Goal: Task Accomplishment & Management: Manage account settings

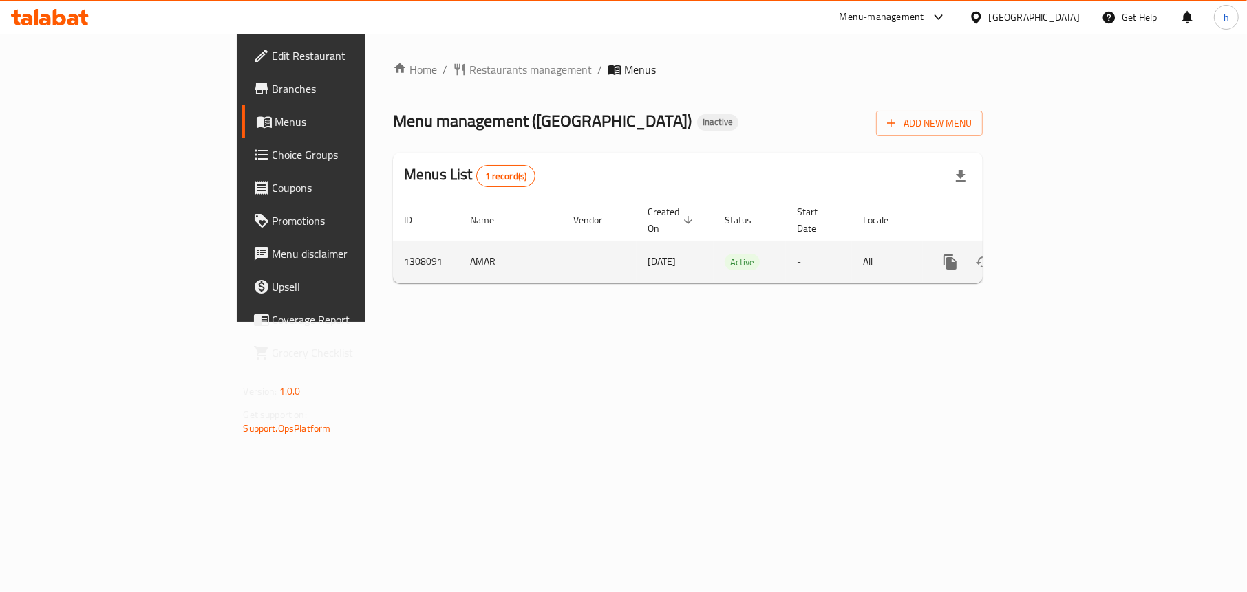
click at [1058, 254] on icon "enhanced table" at bounding box center [1049, 262] width 17 height 17
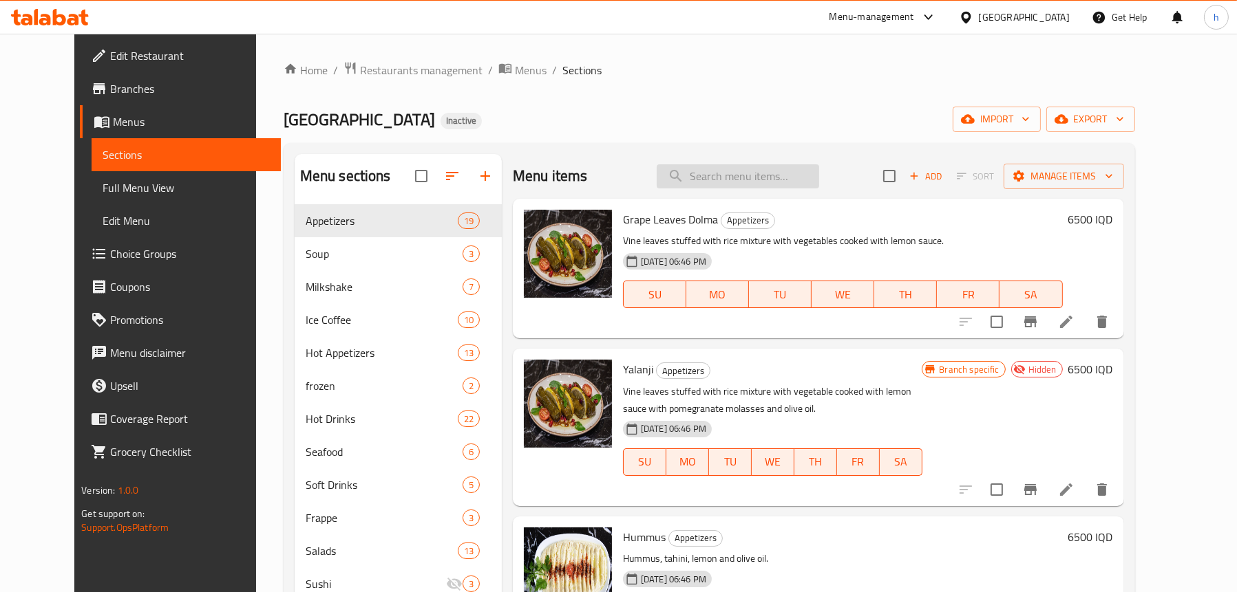
click at [766, 171] on input "search" at bounding box center [737, 176] width 162 height 24
paste input "Ice Americano Coffee"
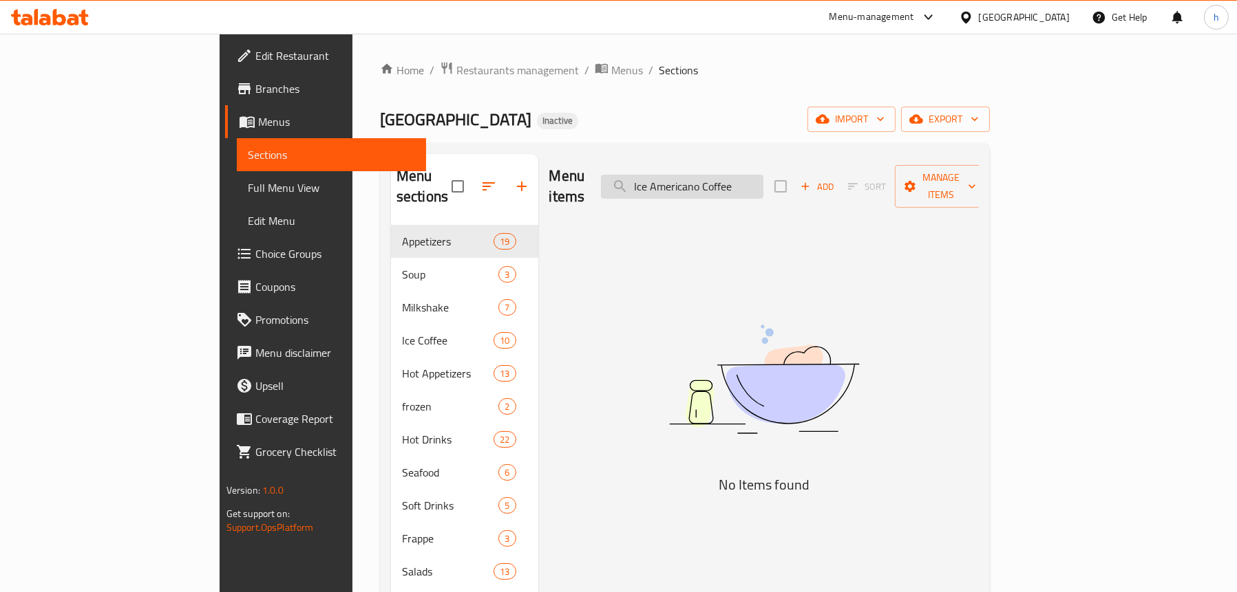
click at [729, 180] on input "Ice Americano Coffee" at bounding box center [682, 187] width 162 height 24
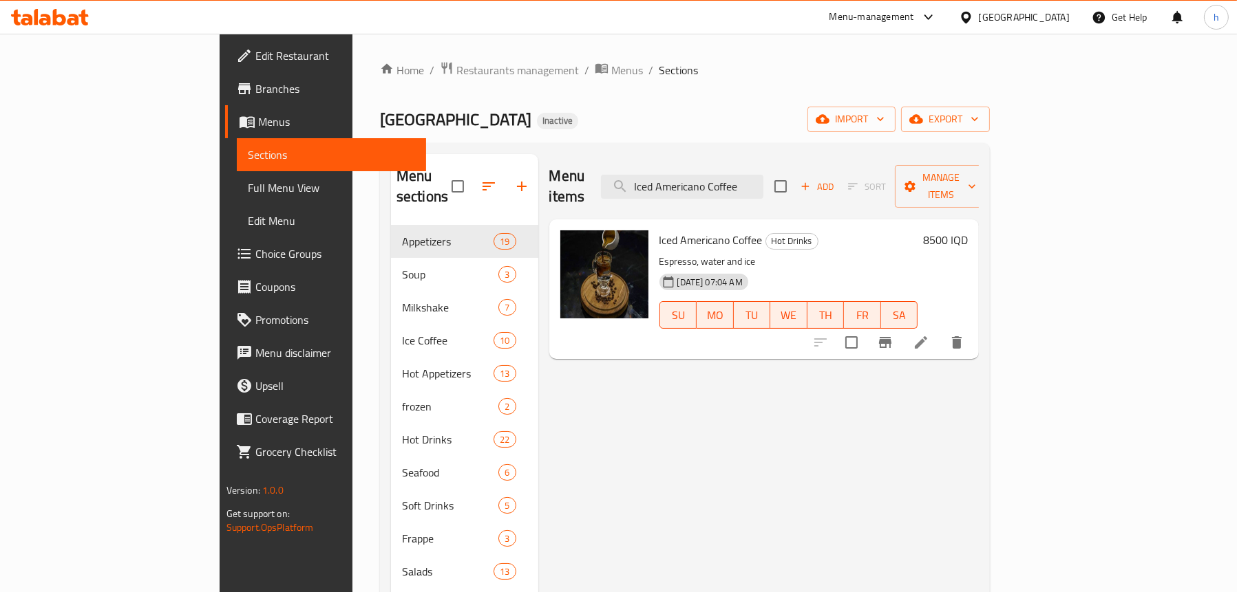
type input "Iced Americano Coffee"
click at [248, 180] on span "Full Menu View" at bounding box center [331, 188] width 167 height 17
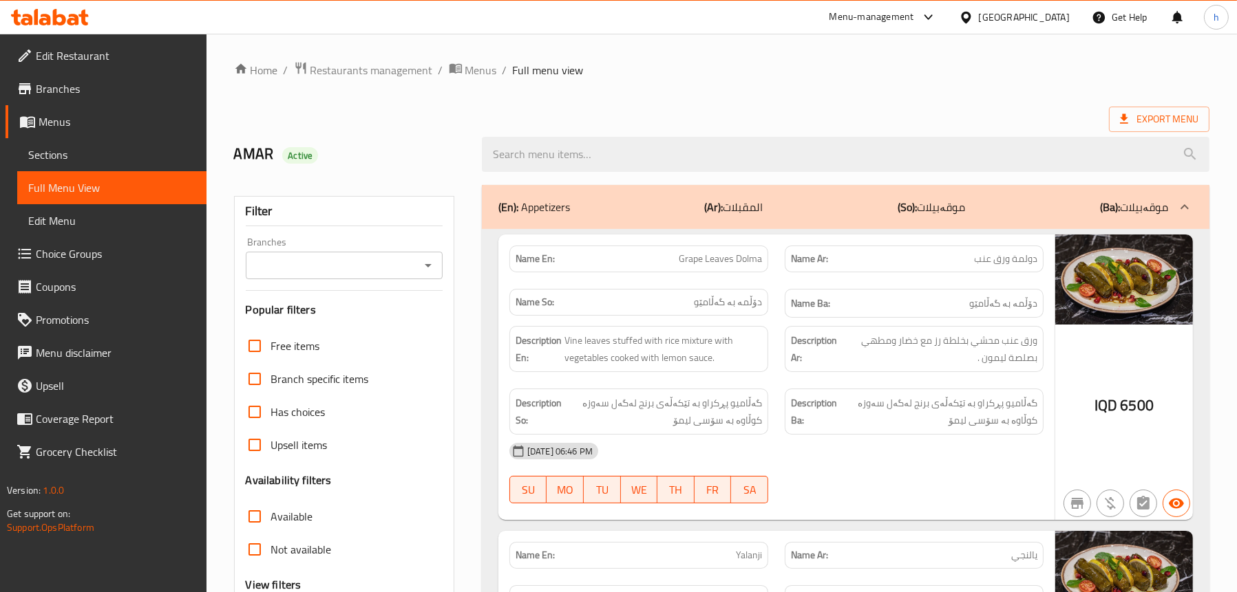
click at [431, 268] on icon "Open" at bounding box center [428, 265] width 17 height 17
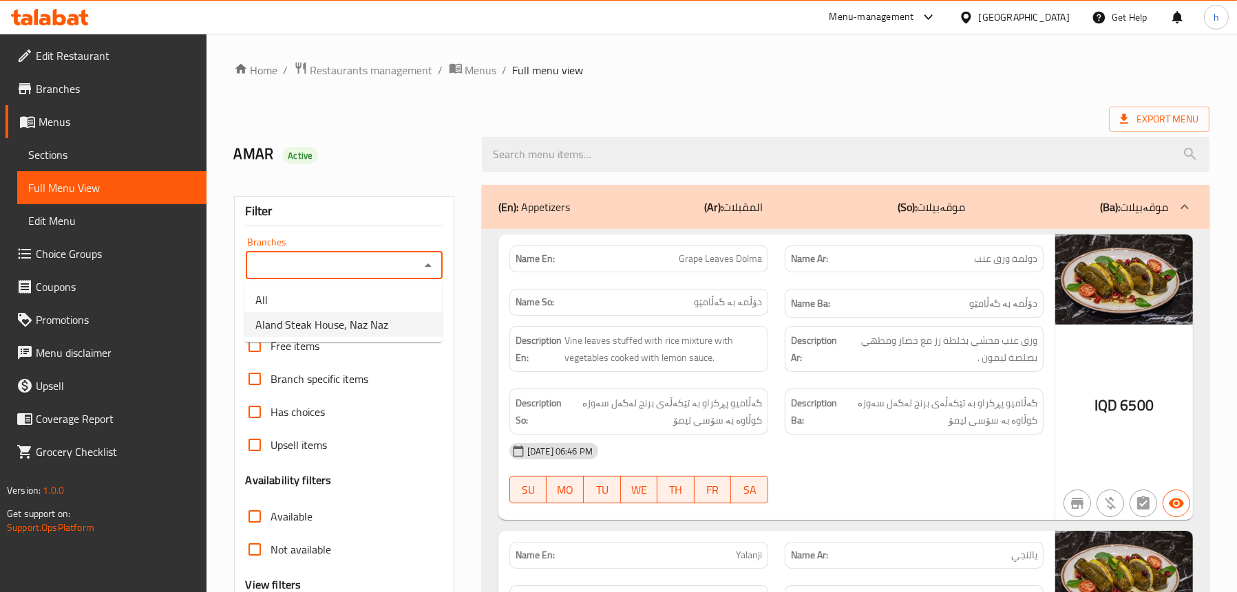
click at [321, 328] on span "Aland Steak House, Naz Naz" at bounding box center [321, 325] width 133 height 17
type input "Aland Steak House, Naz Naz"
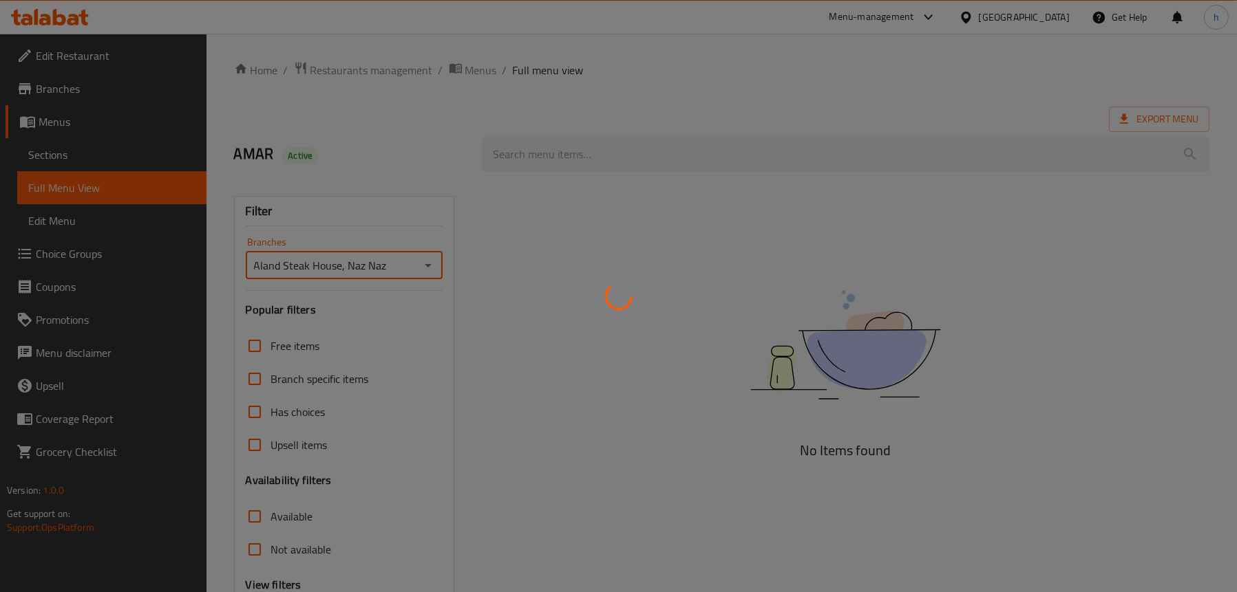
click at [608, 157] on div at bounding box center [618, 296] width 1237 height 592
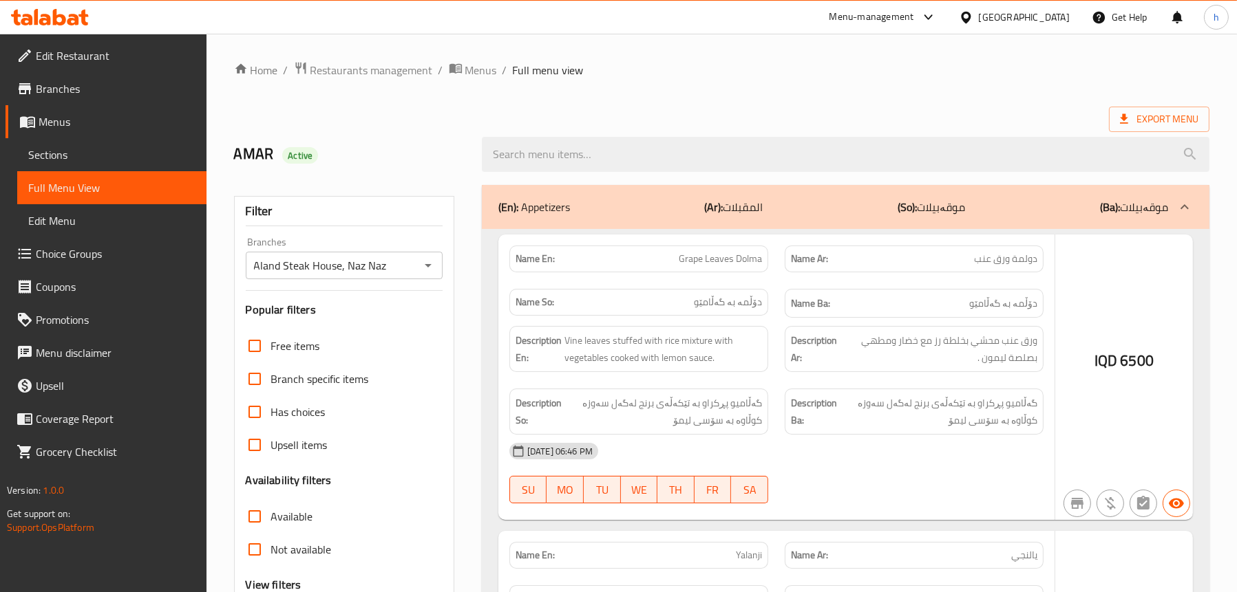
click at [597, 145] on div at bounding box center [618, 296] width 1237 height 592
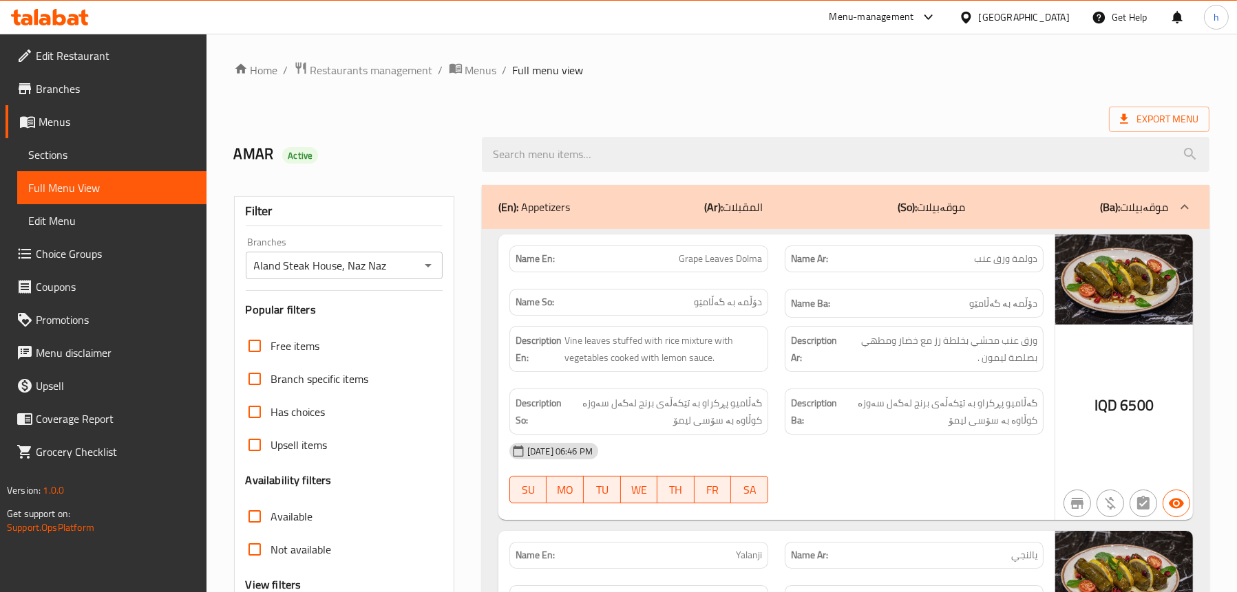
click at [588, 154] on input "search" at bounding box center [845, 154] width 727 height 35
paste input "Ice Americano Coffee"
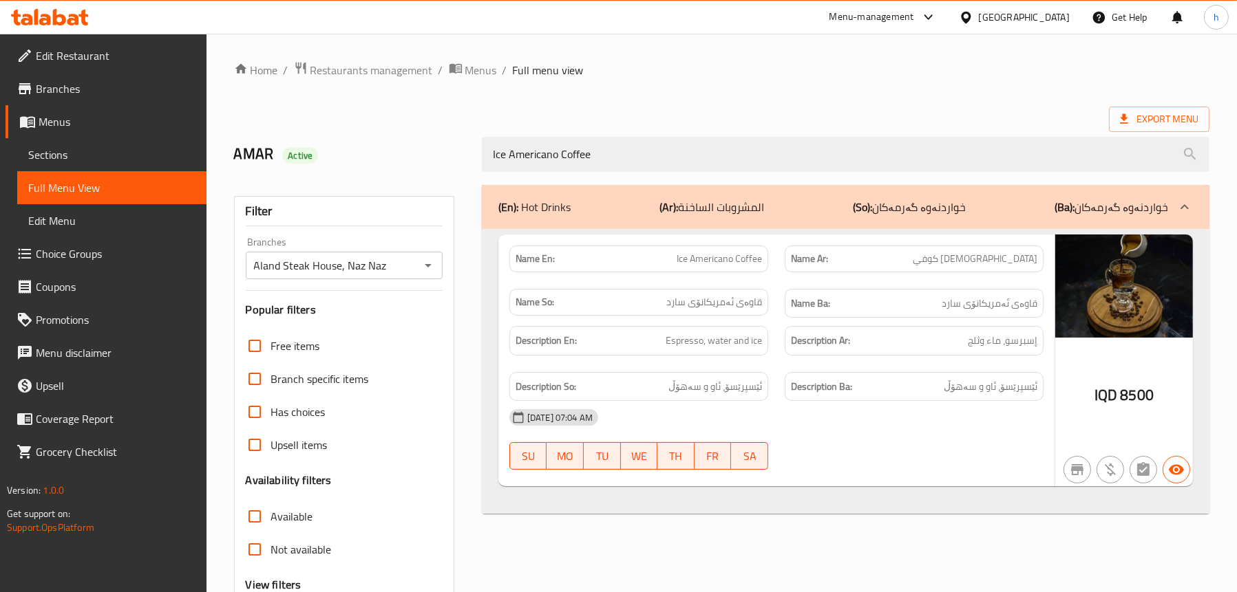
type input "Ice Americano Coffee"
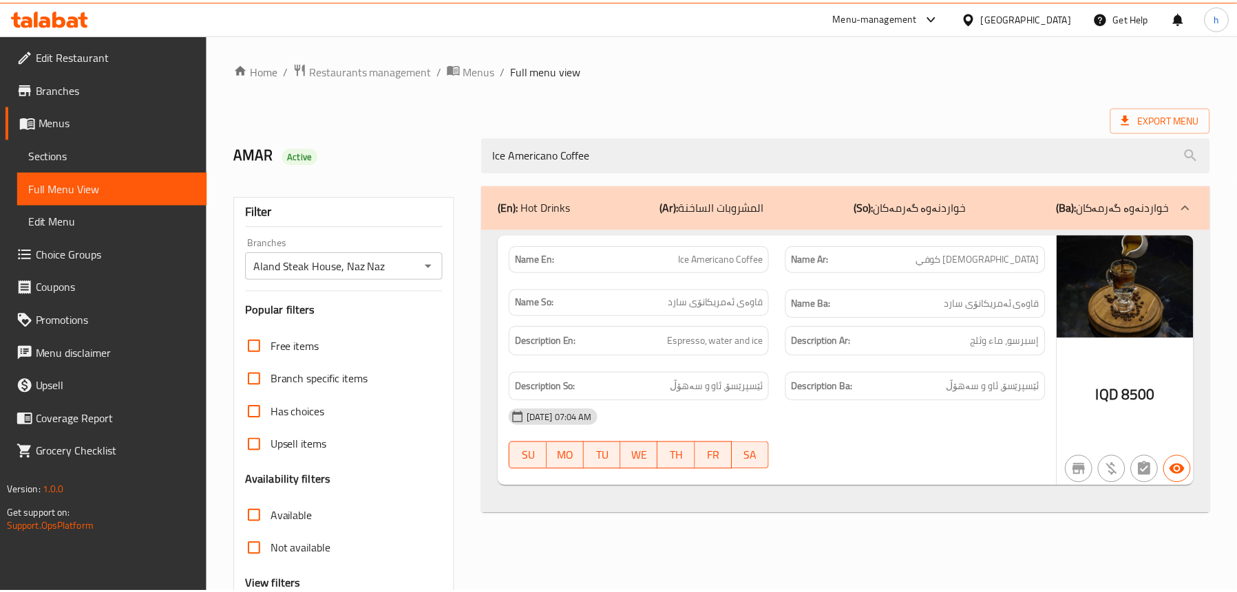
scroll to position [140, 0]
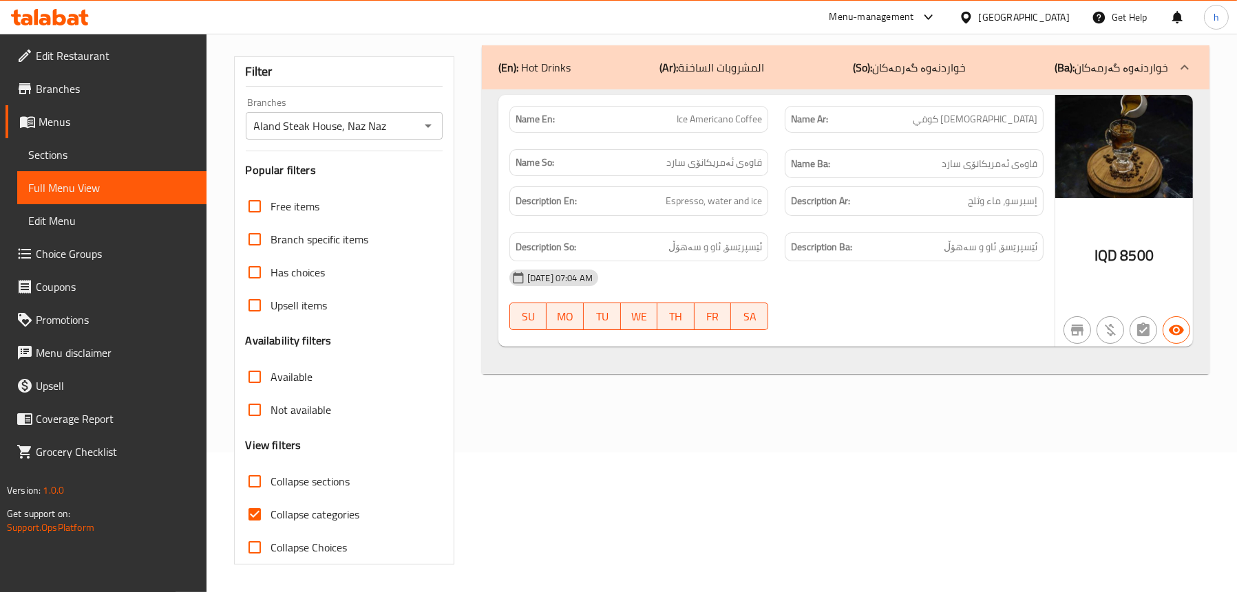
click at [61, 14] on icon at bounding box center [59, 17] width 13 height 17
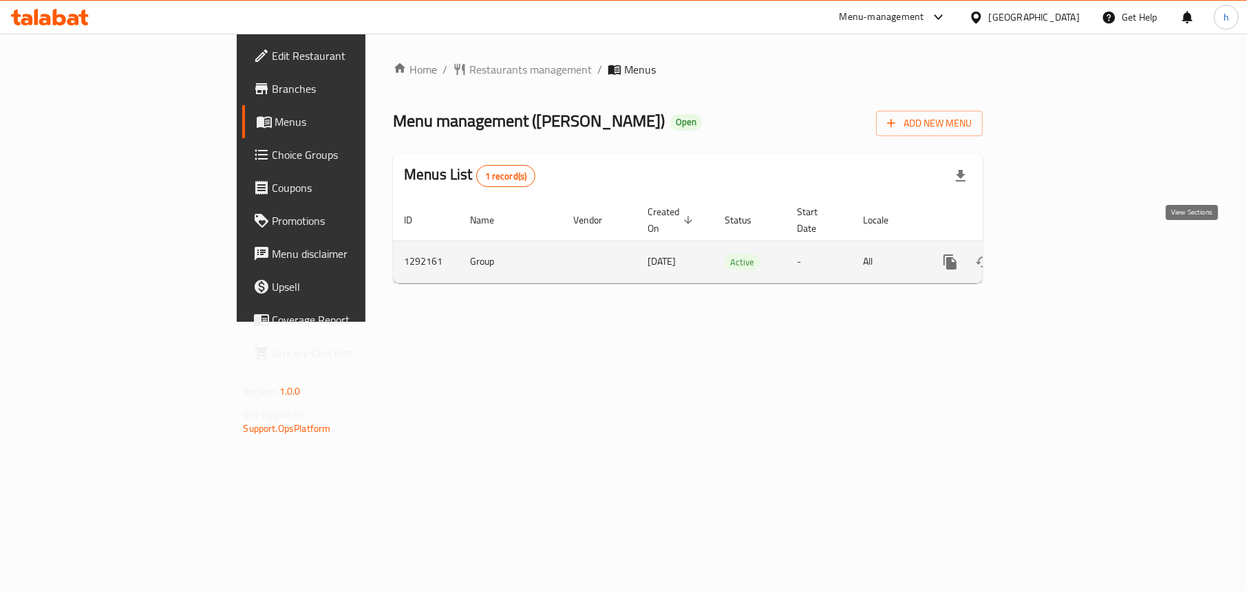
click at [1058, 254] on icon "enhanced table" at bounding box center [1049, 262] width 17 height 17
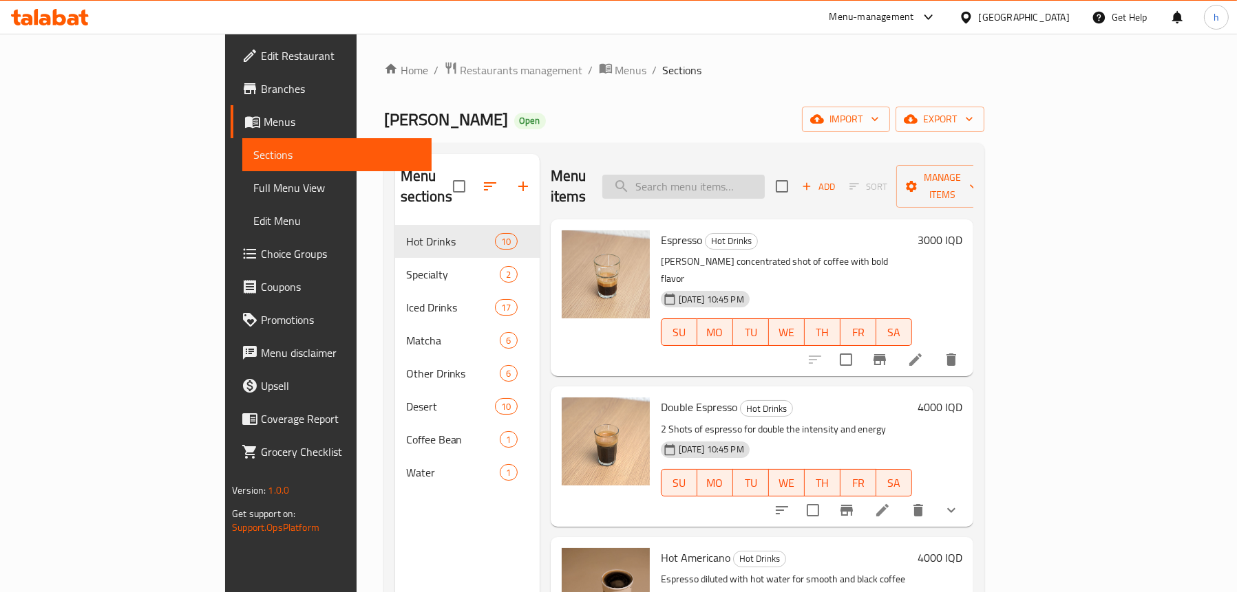
click at [765, 177] on input "search" at bounding box center [683, 187] width 162 height 24
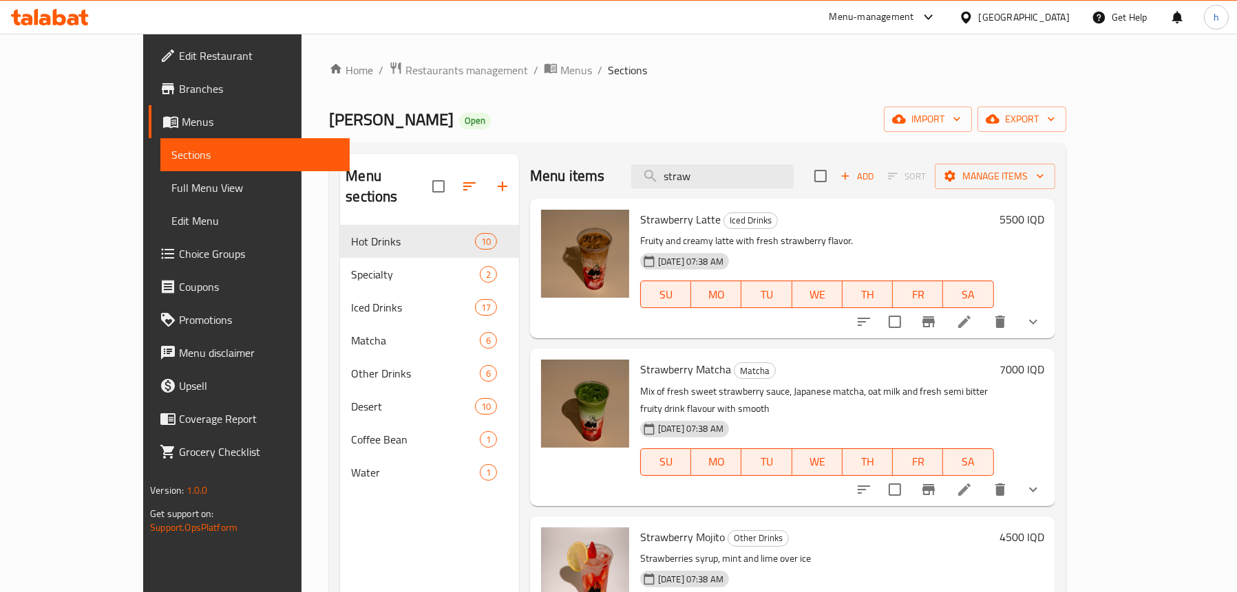
type input "straw"
click at [171, 184] on span "Full Menu View" at bounding box center [254, 188] width 167 height 17
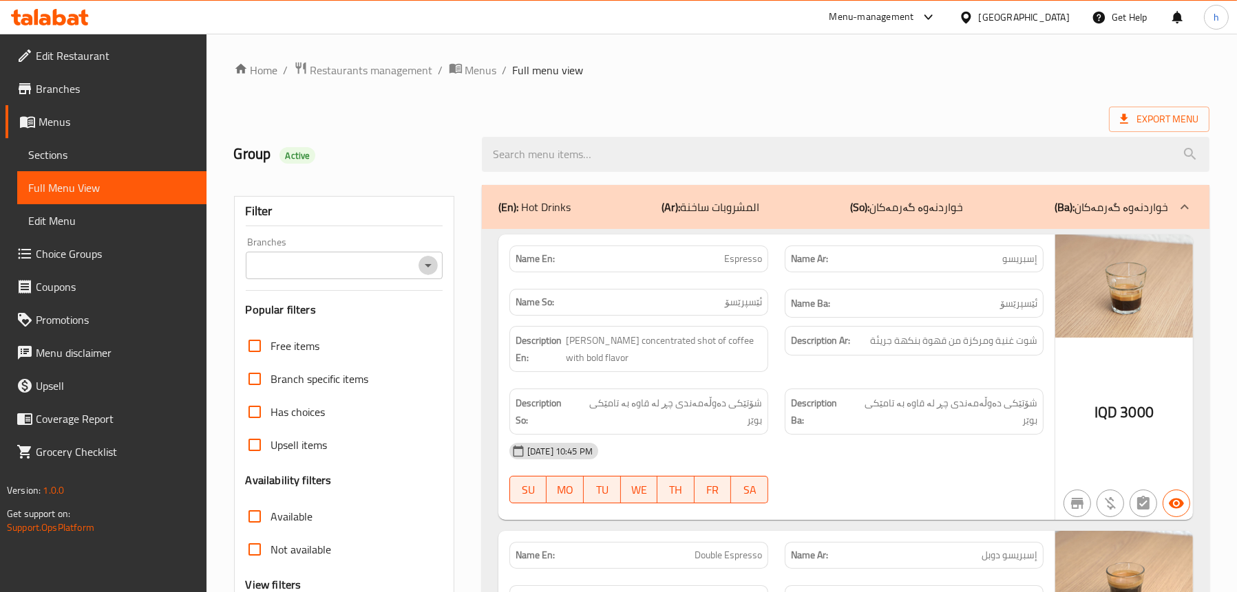
click at [423, 266] on icon "Open" at bounding box center [428, 265] width 17 height 17
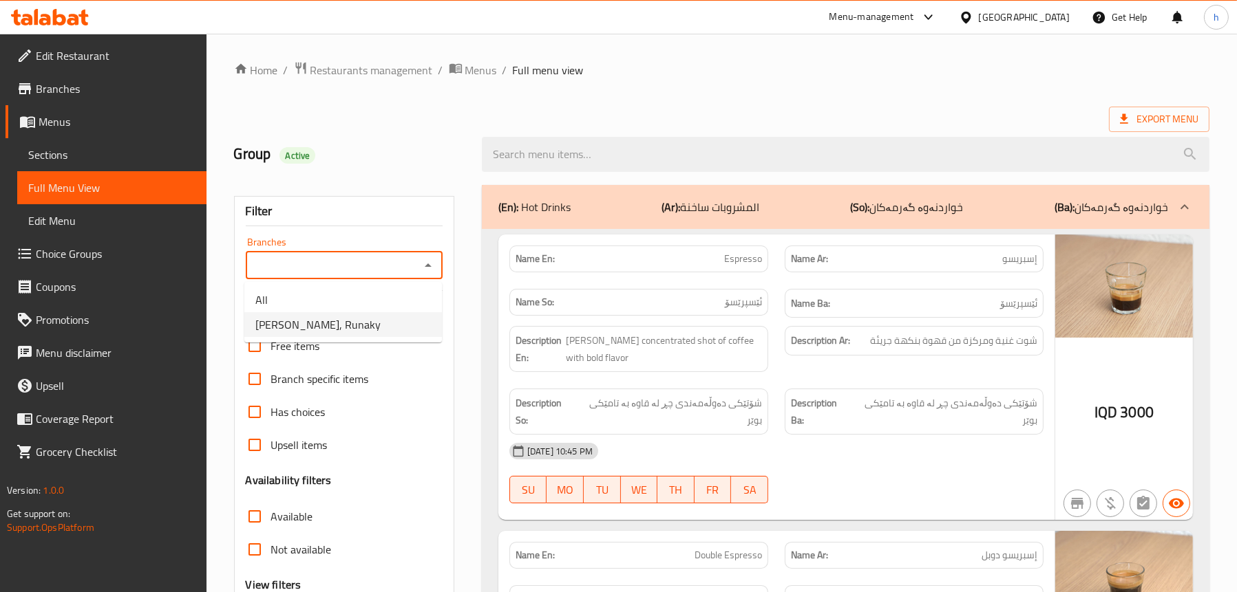
click at [340, 317] on span "Maly Qawa, Runaky" at bounding box center [317, 325] width 125 height 17
type input "Maly Qawa, Runaky"
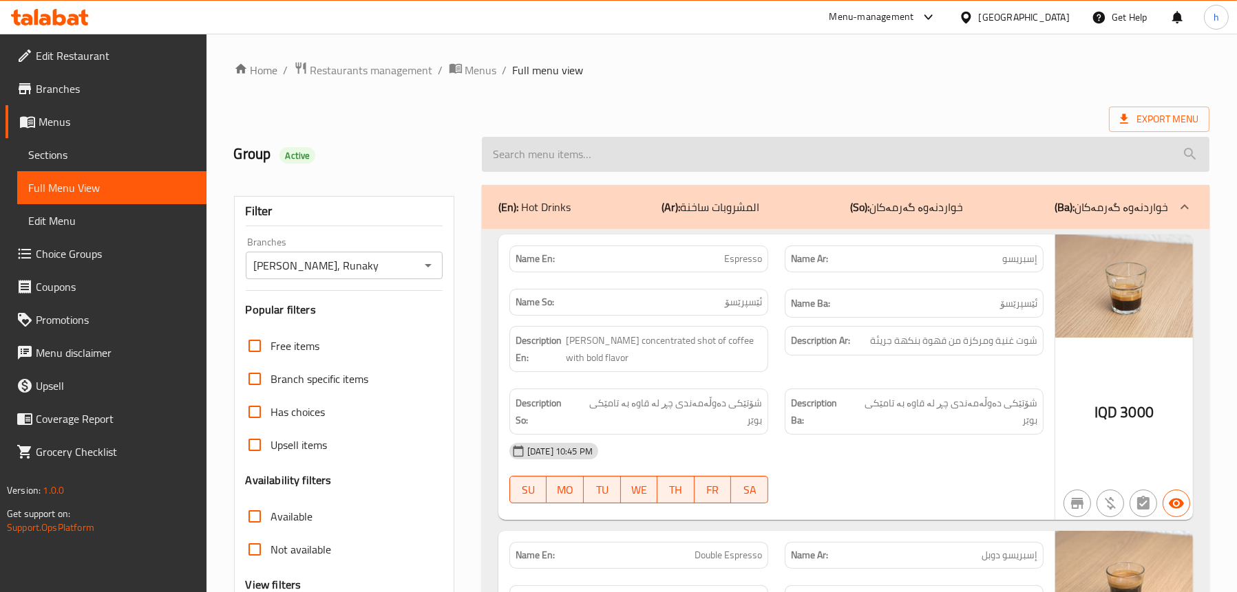
click at [592, 153] on input "search" at bounding box center [845, 154] width 727 height 35
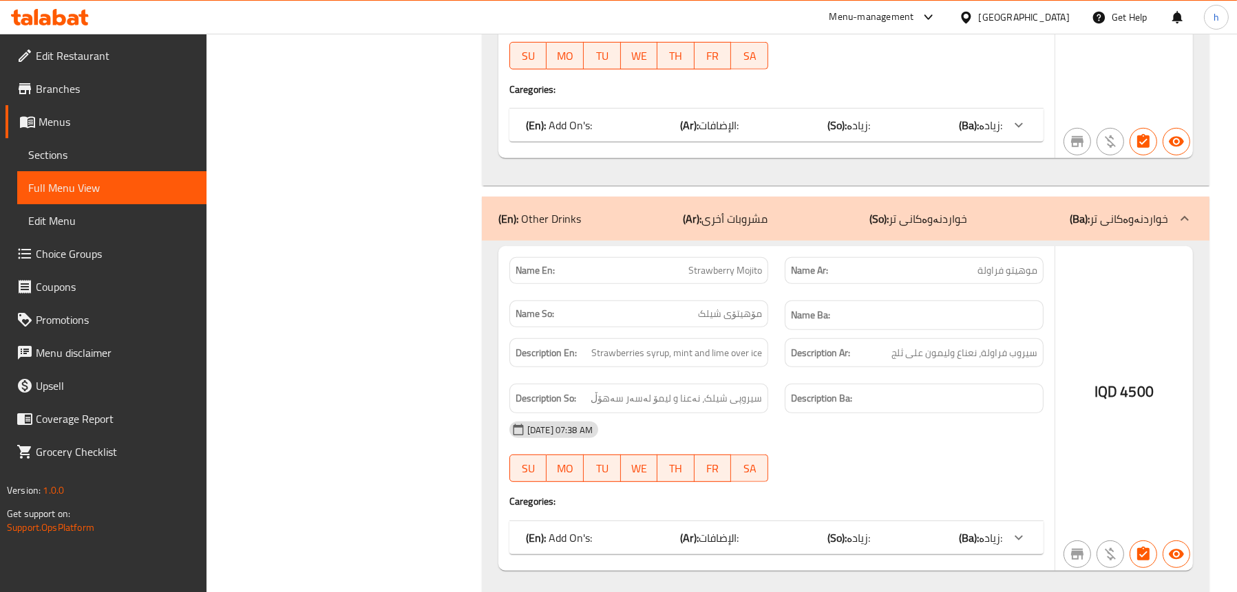
scroll to position [791, 0]
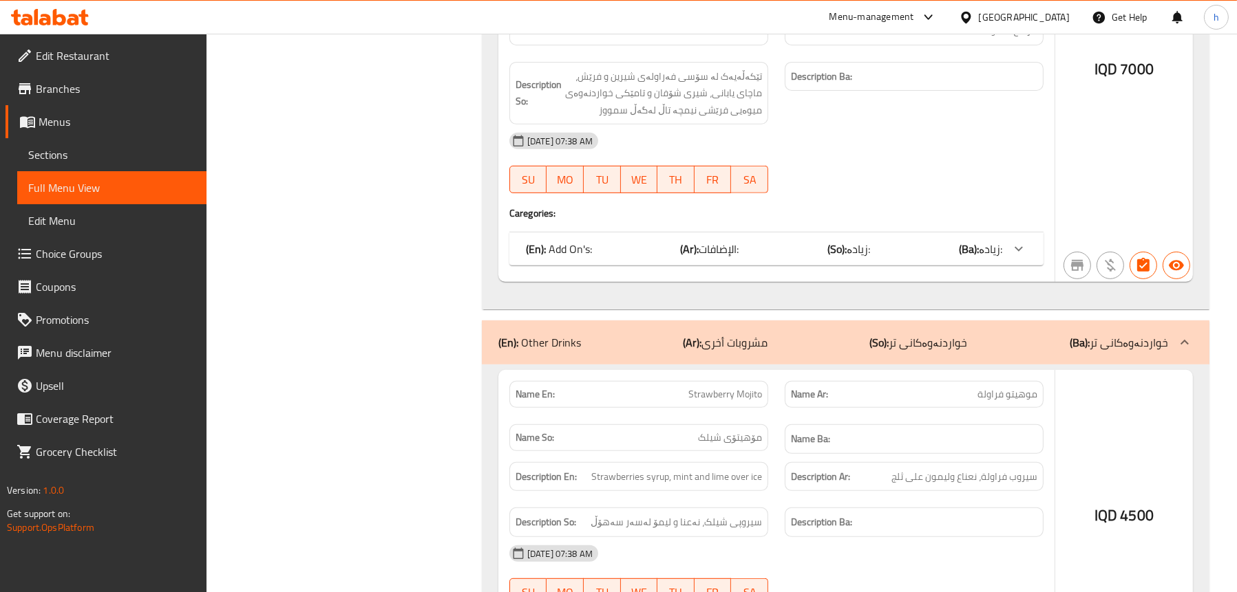
type input "strawber"
click at [42, 147] on span "Sections" at bounding box center [111, 155] width 167 height 17
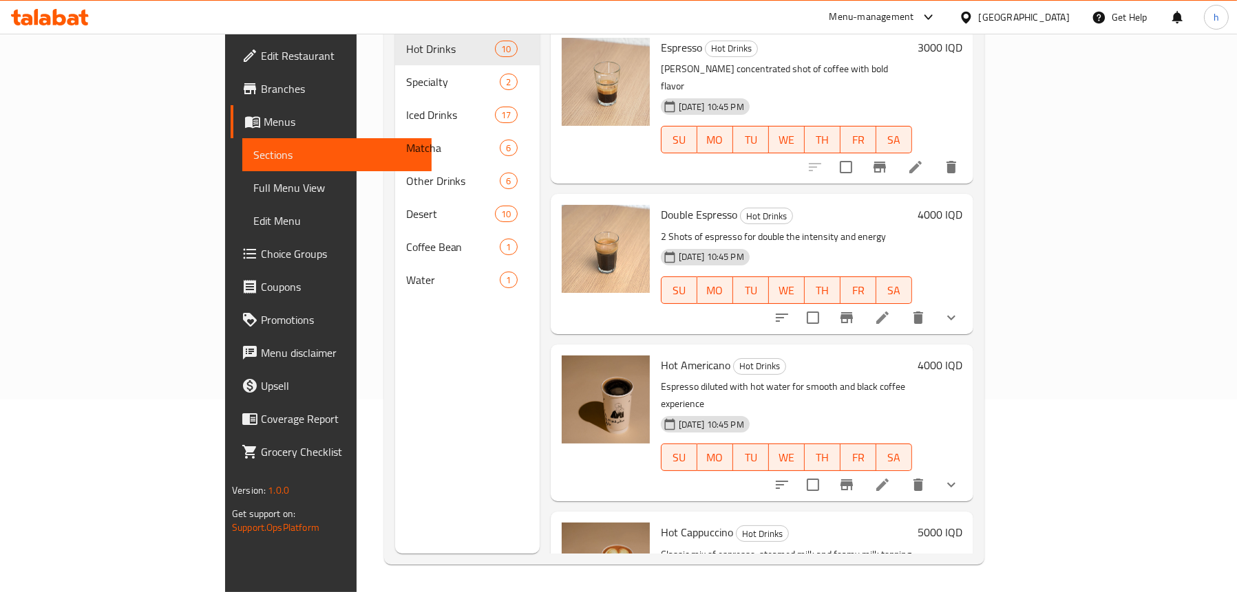
scroll to position [193, 0]
click at [253, 183] on span "Full Menu View" at bounding box center [336, 188] width 167 height 17
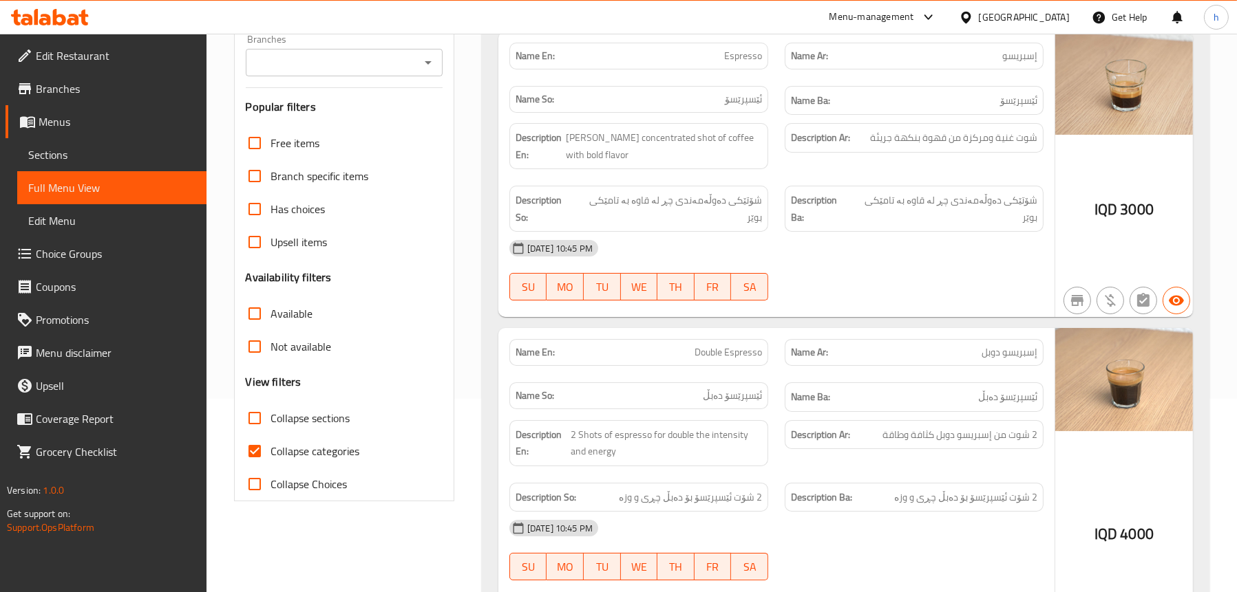
click at [431, 69] on icon "Open" at bounding box center [428, 62] width 17 height 17
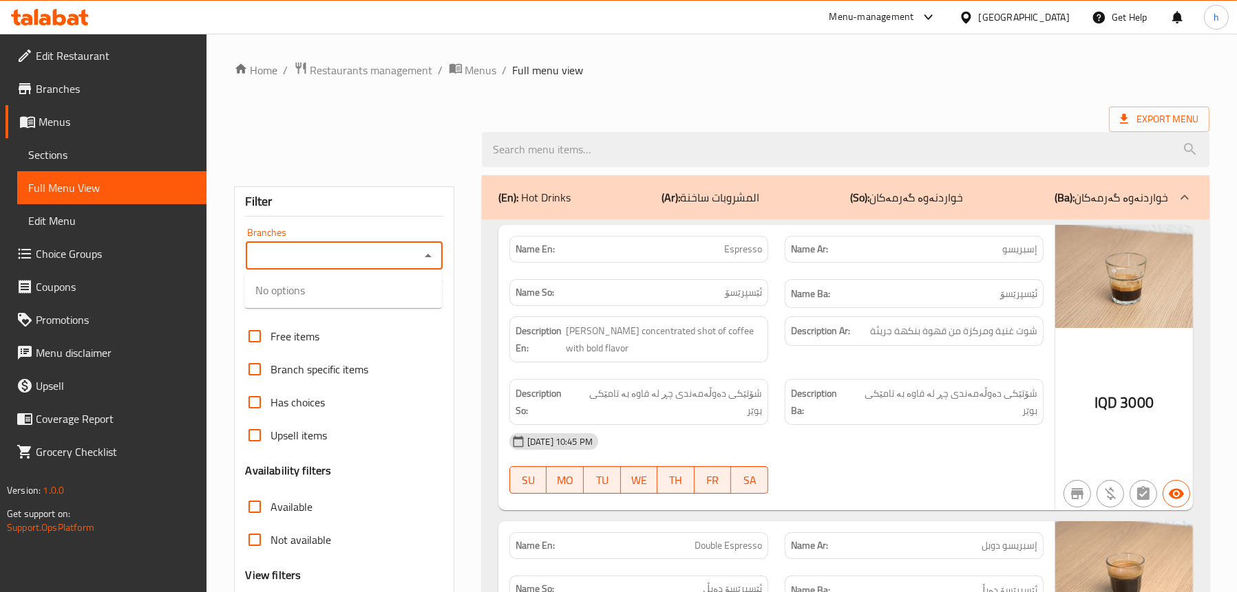
click at [325, 231] on div "Branches Branches" at bounding box center [344, 249] width 197 height 42
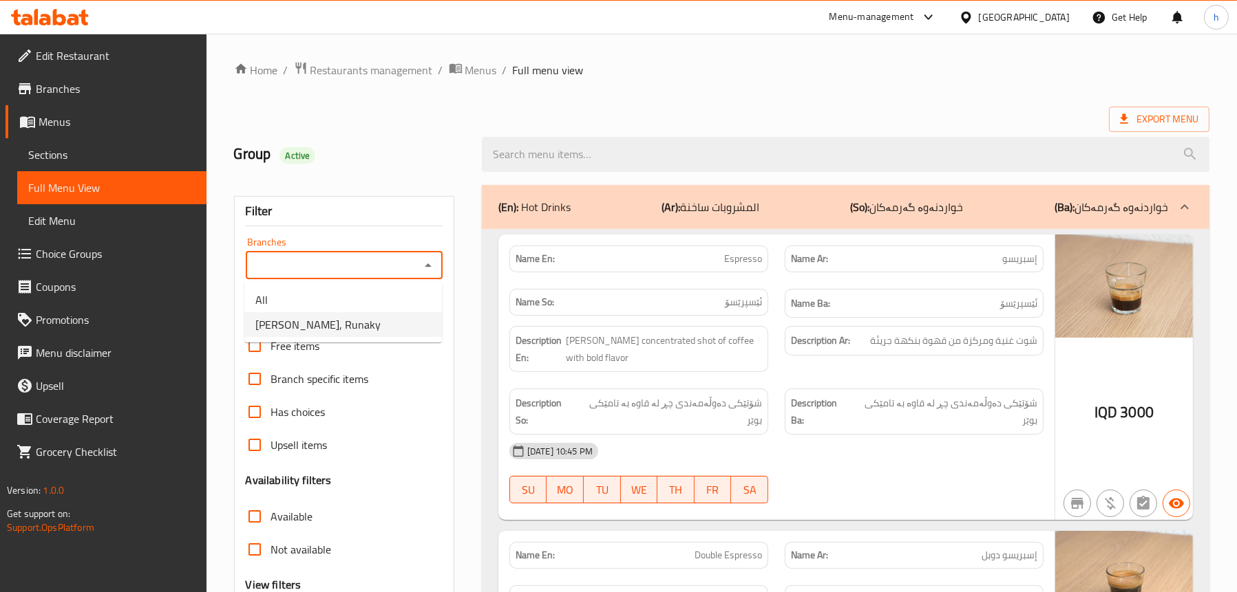
click at [330, 320] on span "Maly Qawa, Runaky" at bounding box center [317, 325] width 125 height 17
type input "Maly Qawa, Runaky"
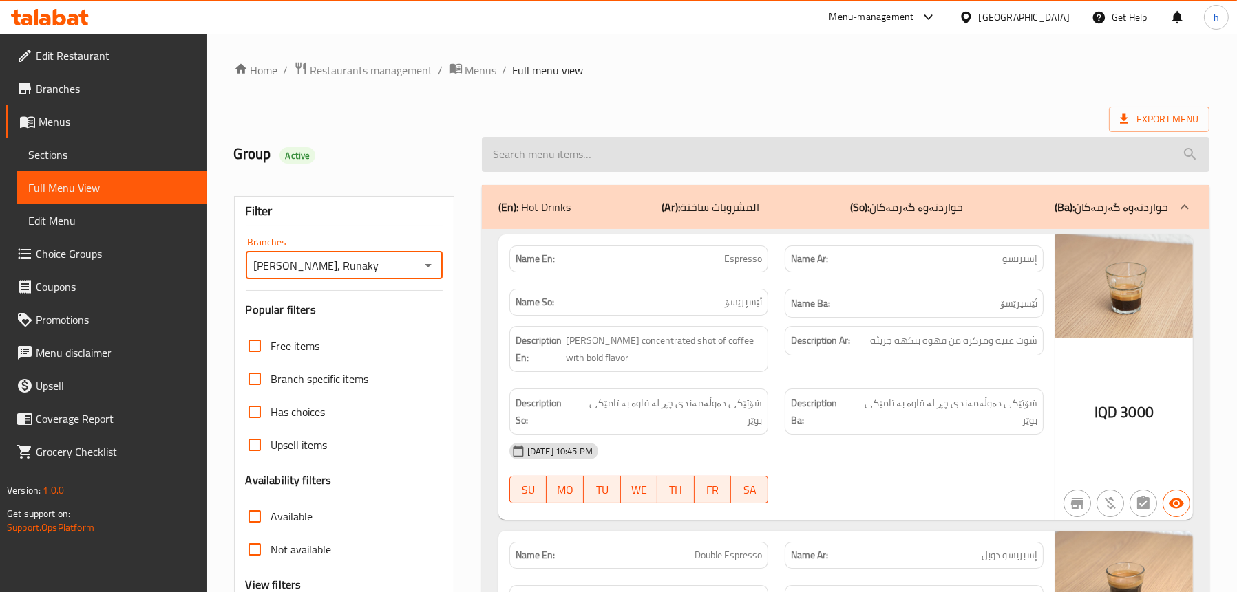
click at [613, 163] on input "search" at bounding box center [845, 154] width 727 height 35
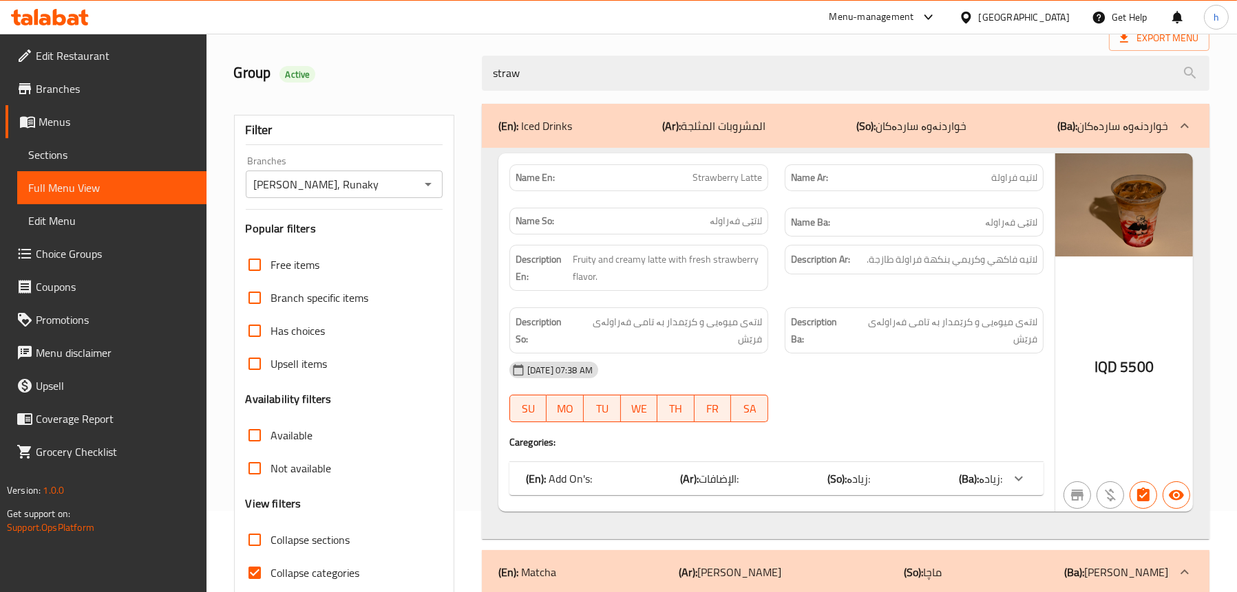
scroll to position [34, 0]
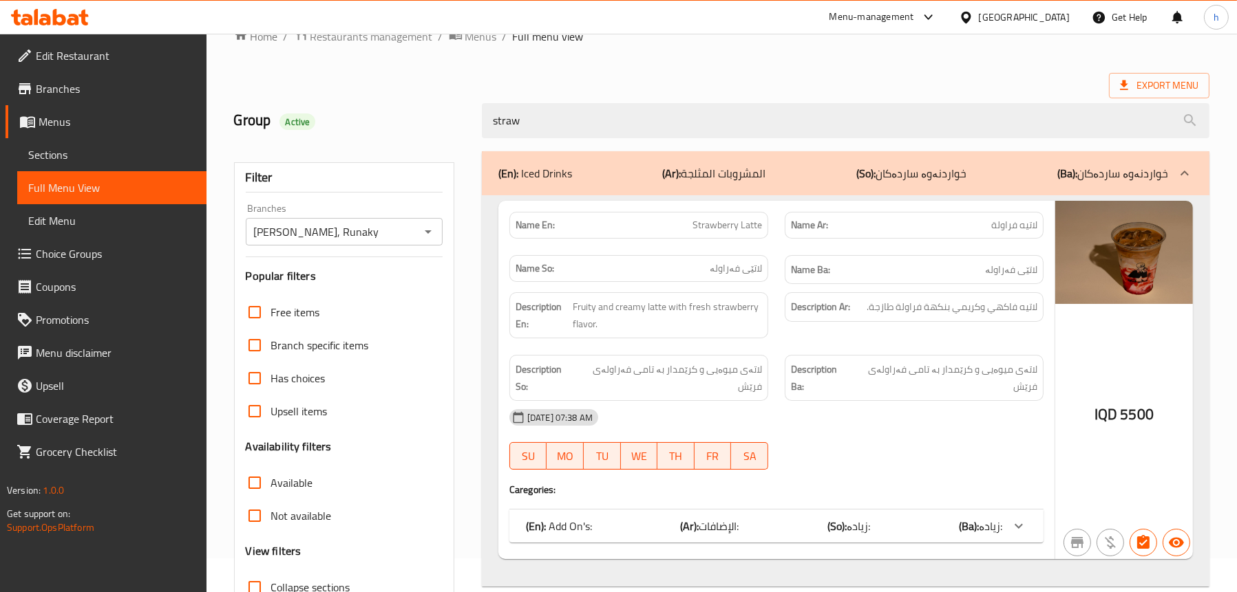
type input "straw"
click at [108, 150] on span "Sections" at bounding box center [111, 155] width 167 height 17
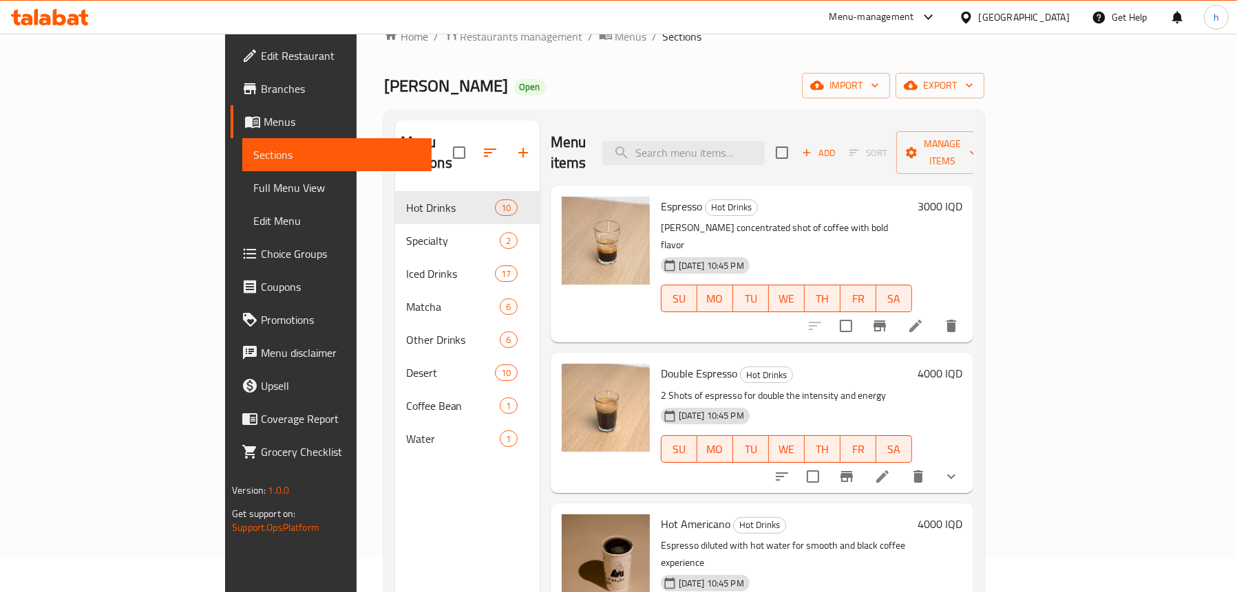
click at [253, 190] on span "Full Menu View" at bounding box center [336, 188] width 167 height 17
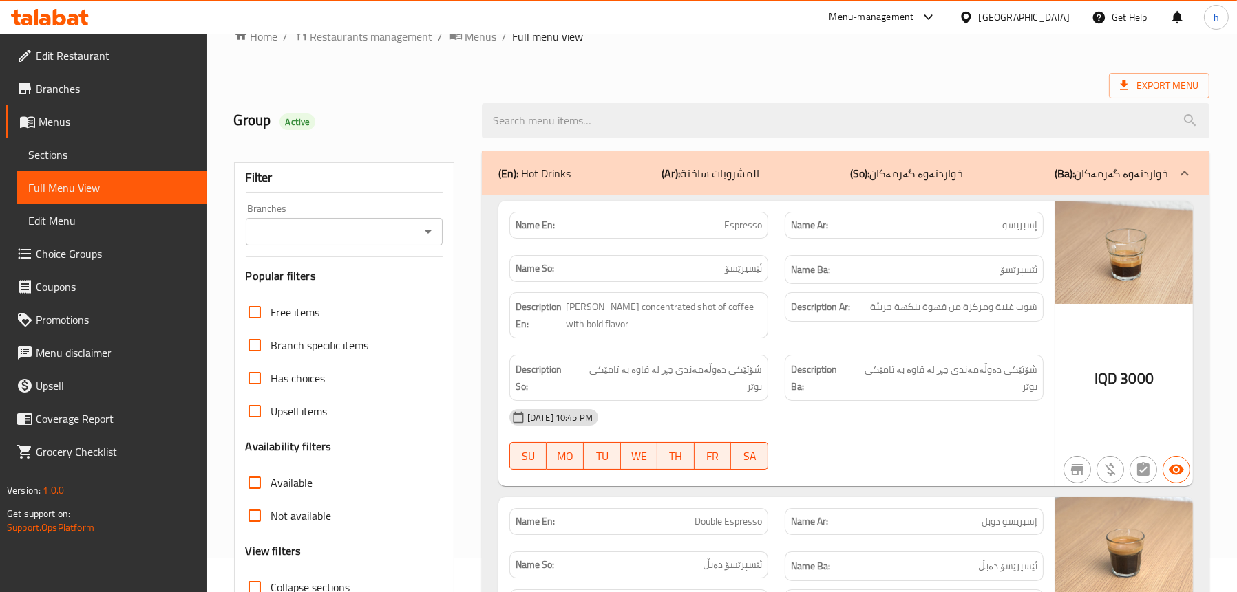
click at [429, 230] on icon "Open" at bounding box center [428, 232] width 17 height 17
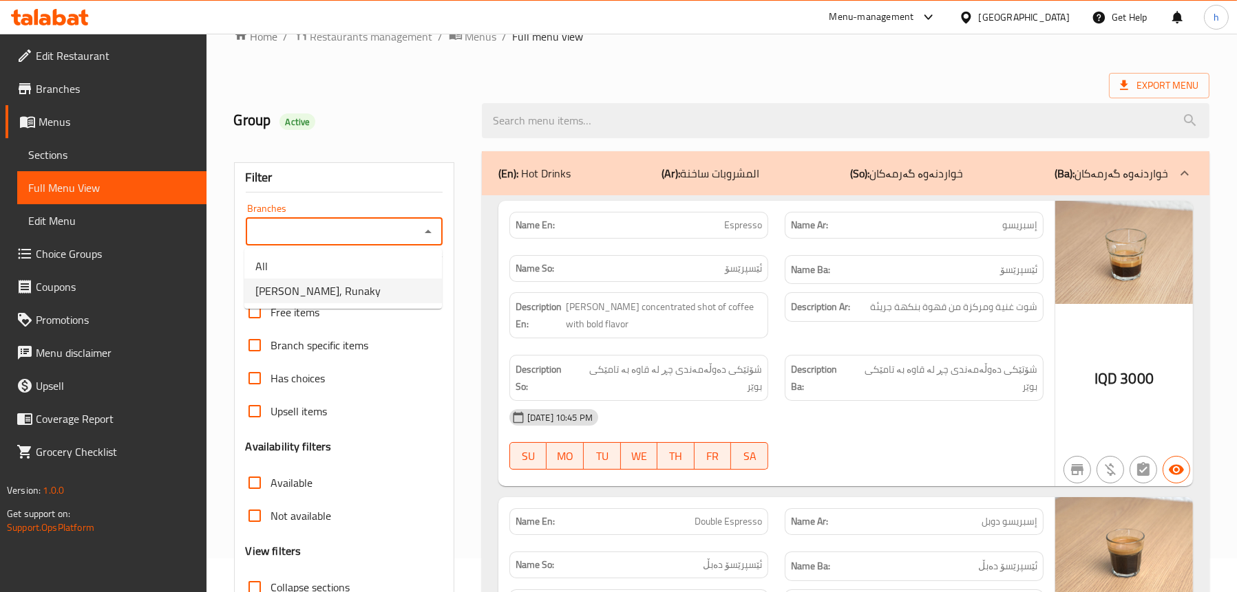
click at [344, 286] on span "Maly Qawa, Runaky" at bounding box center [317, 291] width 125 height 17
type input "Maly Qawa, Runaky"
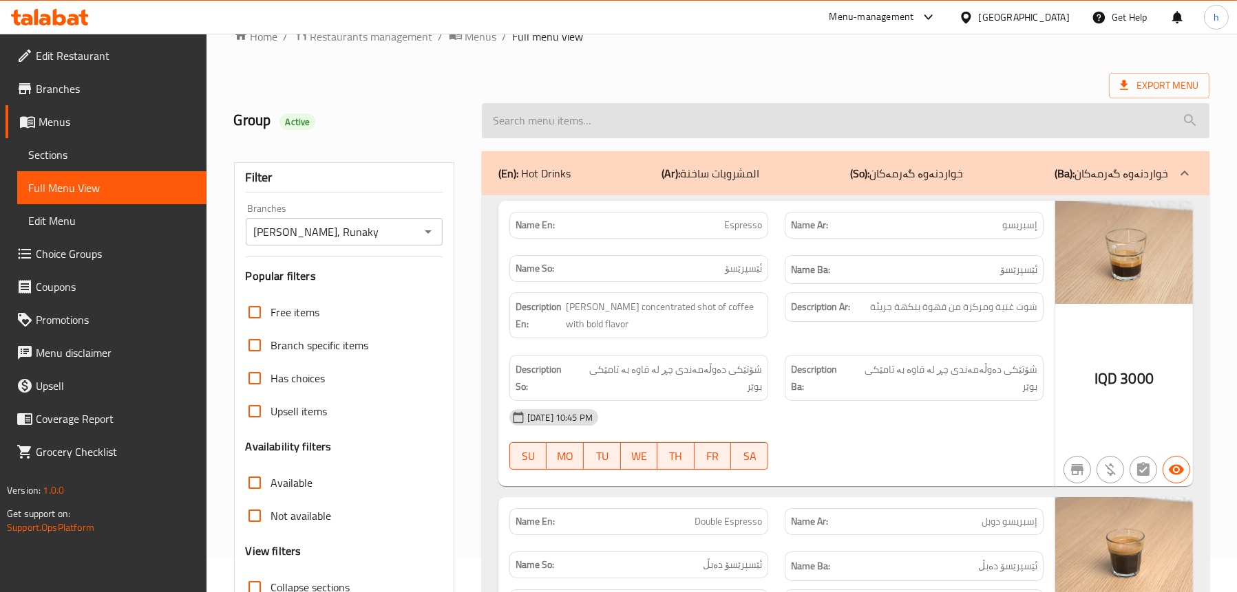
click at [587, 129] on input "search" at bounding box center [845, 120] width 727 height 35
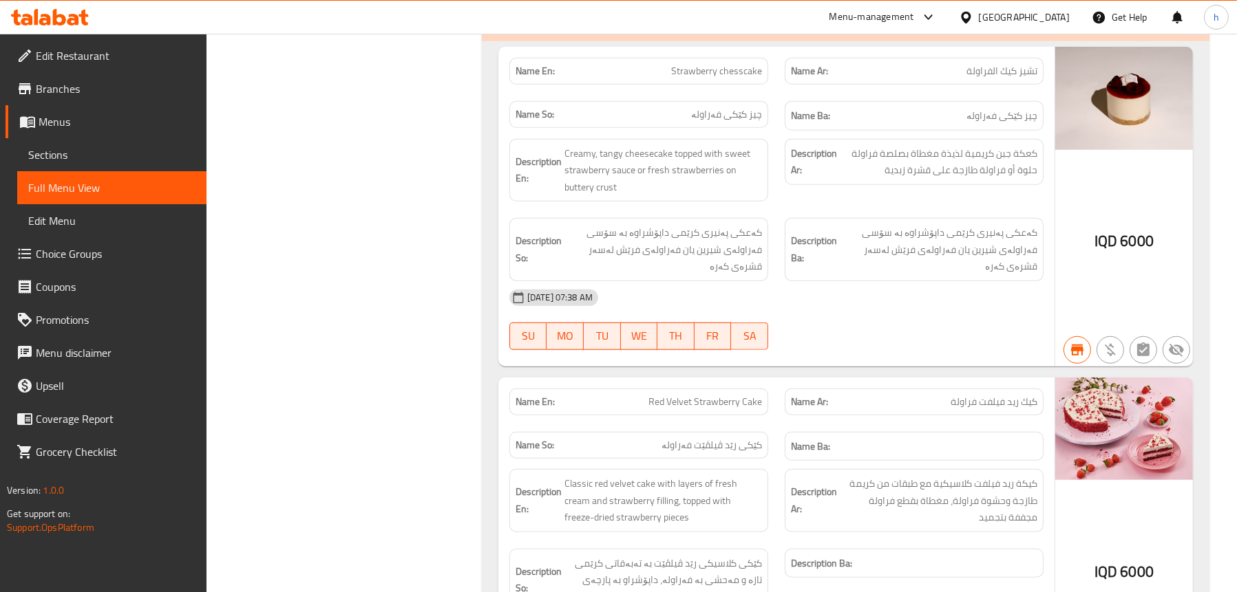
scroll to position [1410, 0]
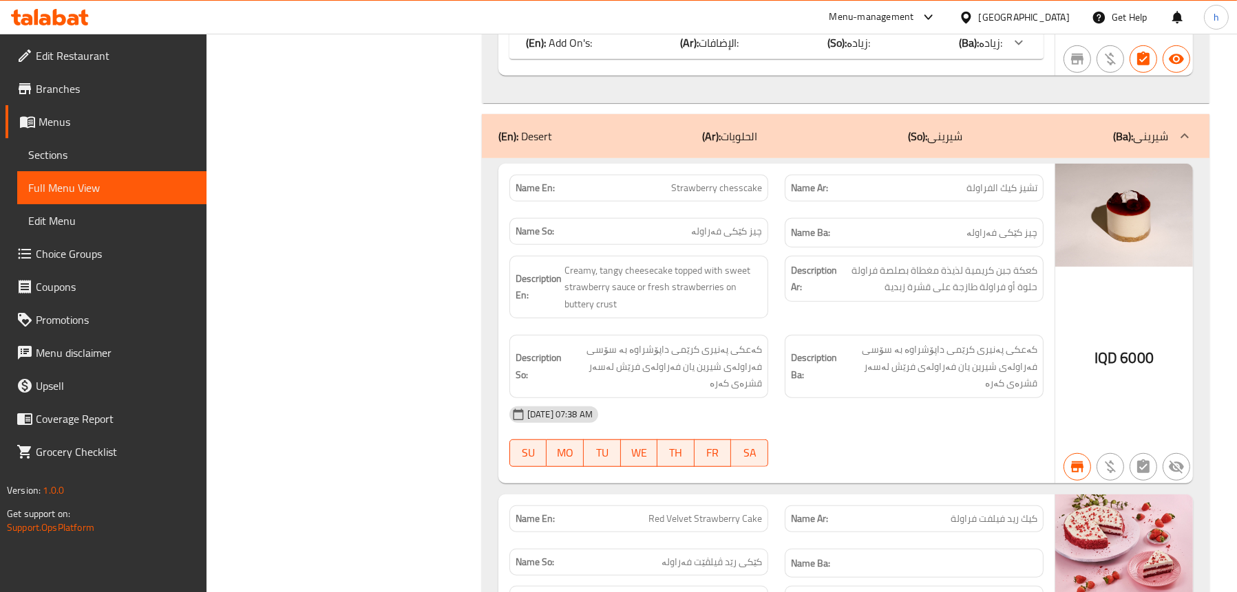
type input "straw"
click at [49, 191] on span "Full Menu View" at bounding box center [111, 188] width 167 height 17
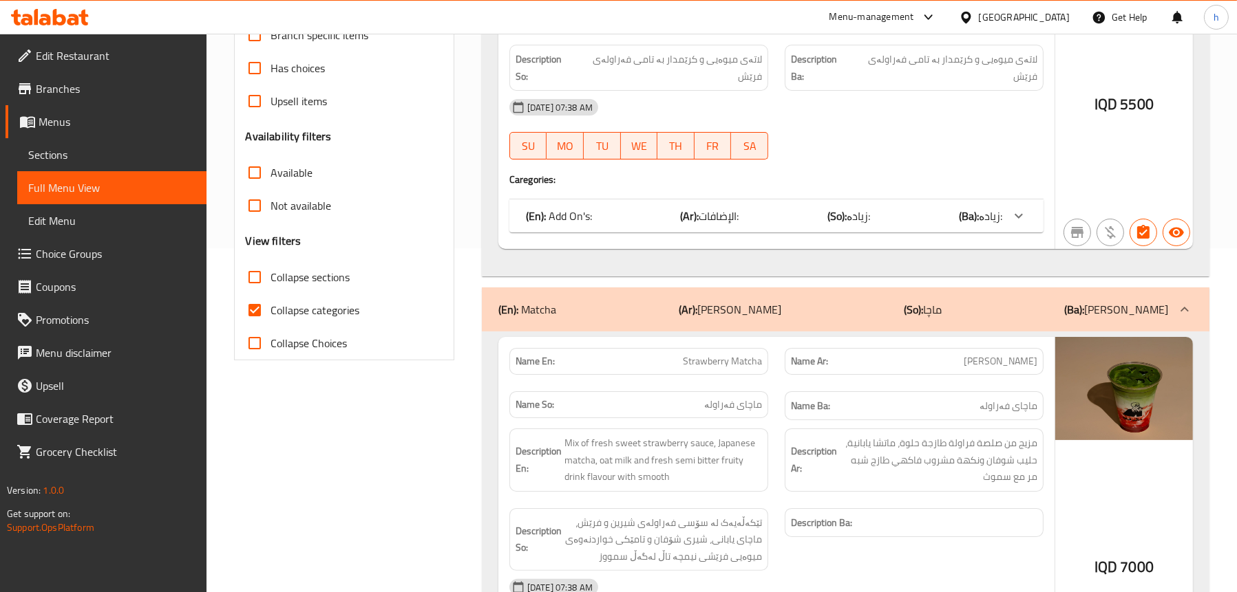
scroll to position [171, 0]
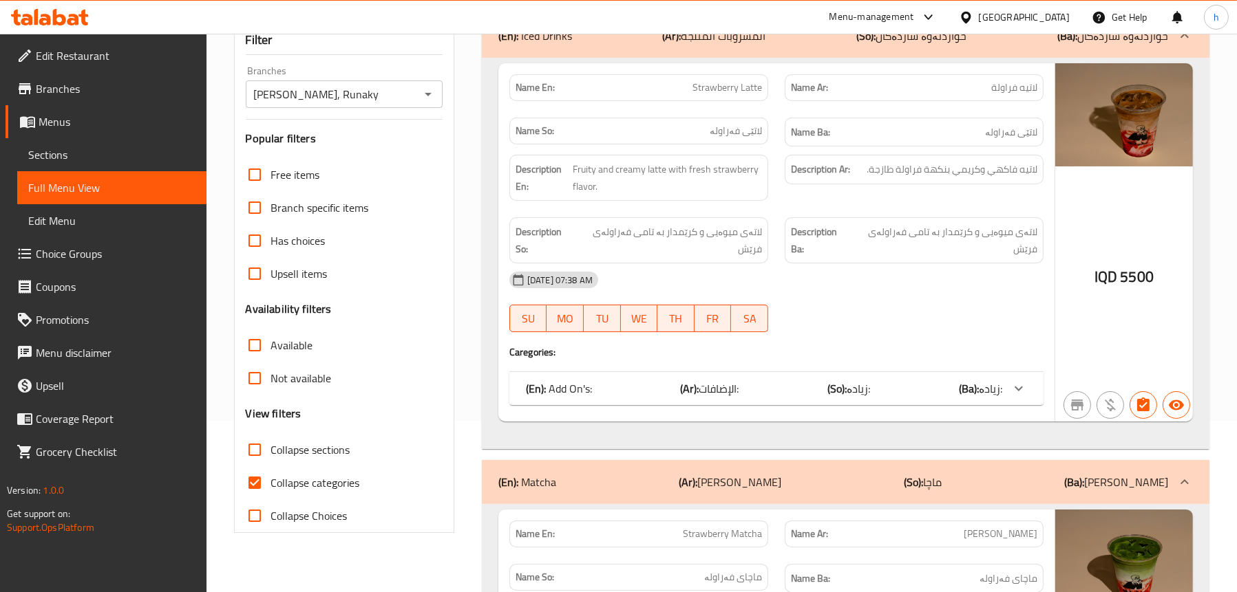
click at [102, 160] on span "Sections" at bounding box center [111, 155] width 167 height 17
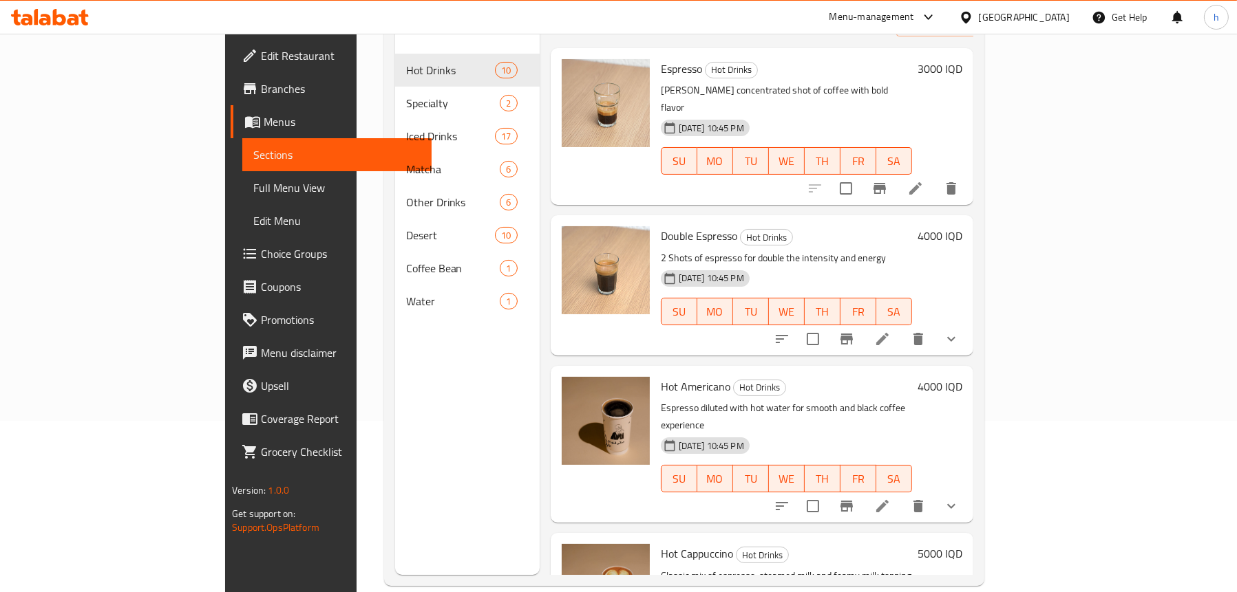
click at [253, 195] on span "Full Menu View" at bounding box center [336, 188] width 167 height 17
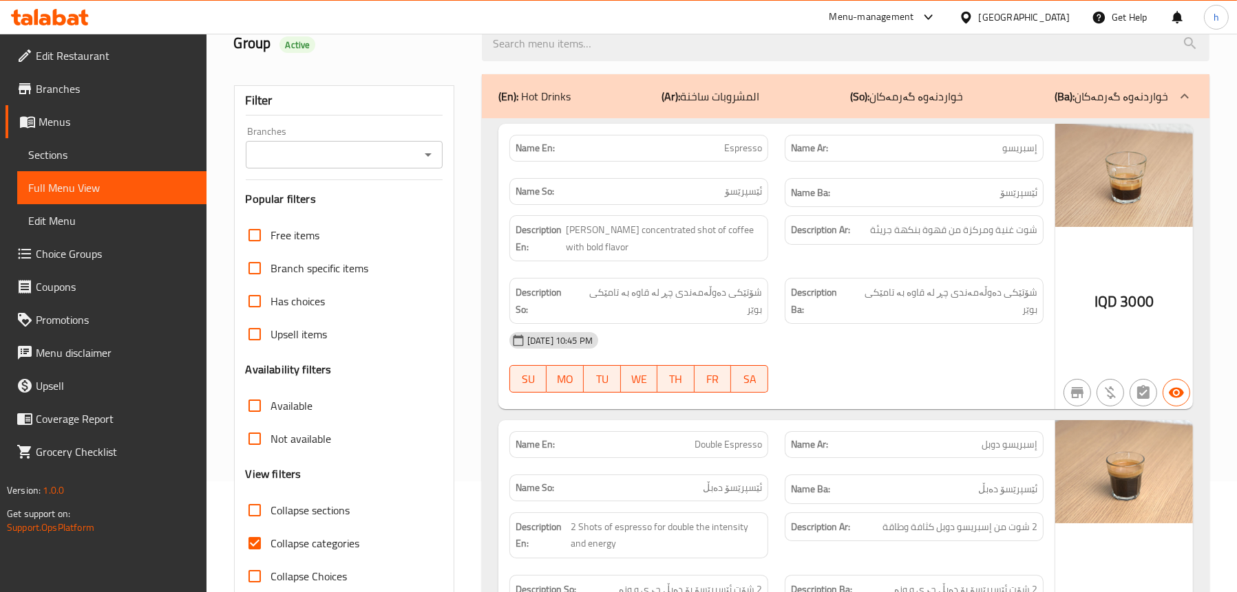
scroll to position [34, 0]
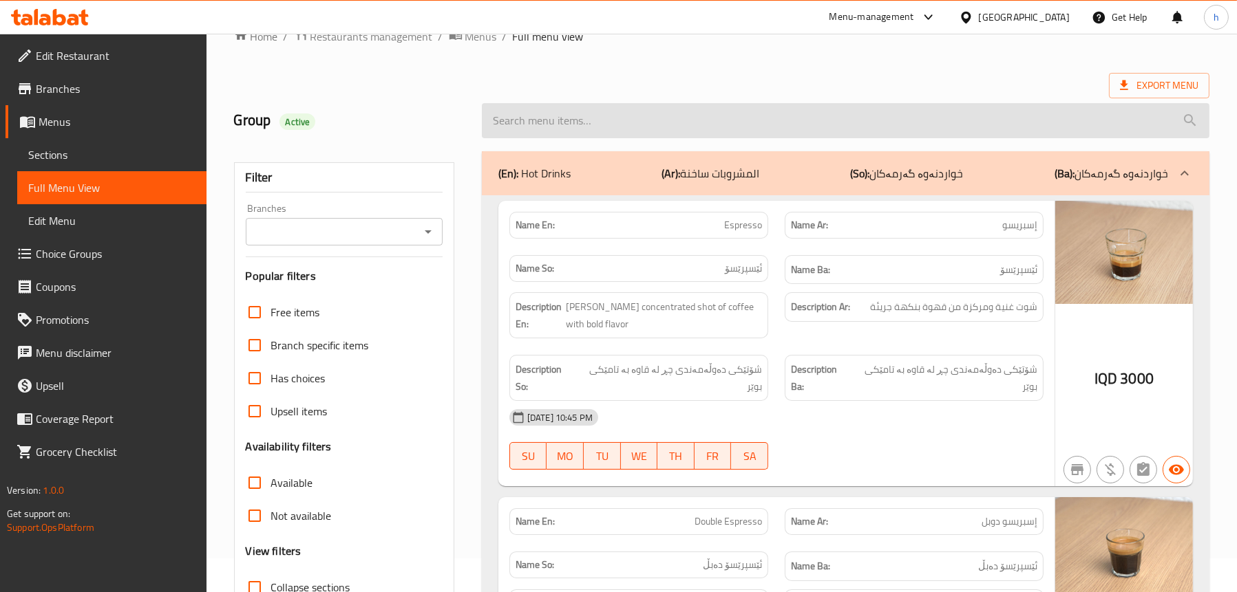
click at [675, 118] on input "search" at bounding box center [845, 120] width 727 height 35
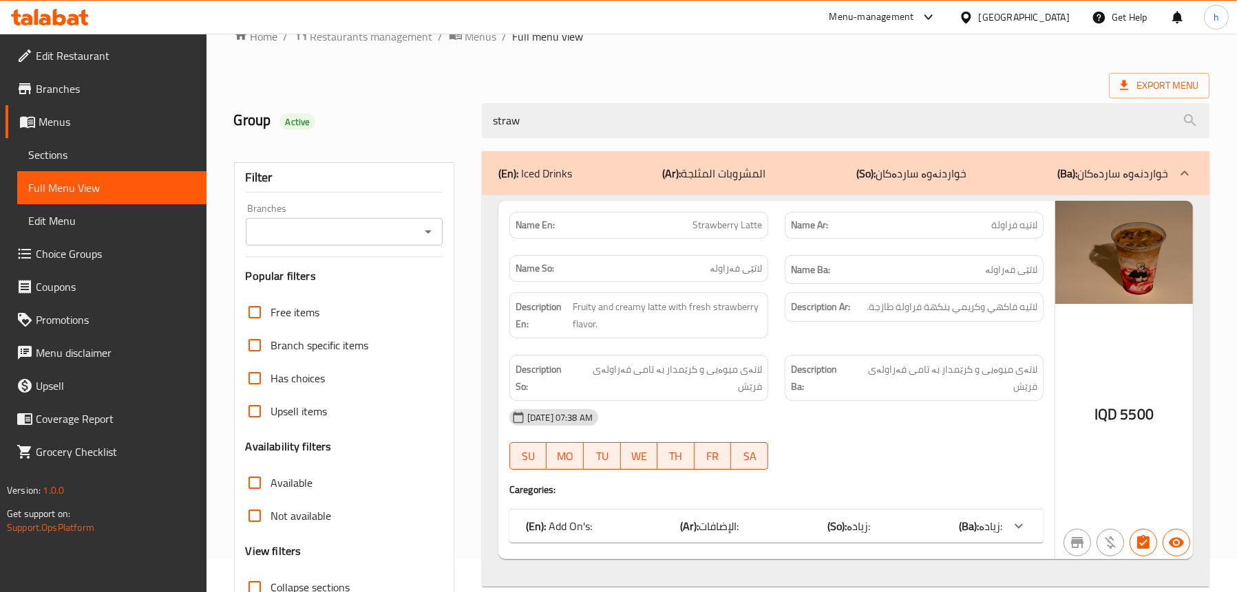
click at [424, 229] on icon "Open" at bounding box center [428, 232] width 17 height 17
type input "straw"
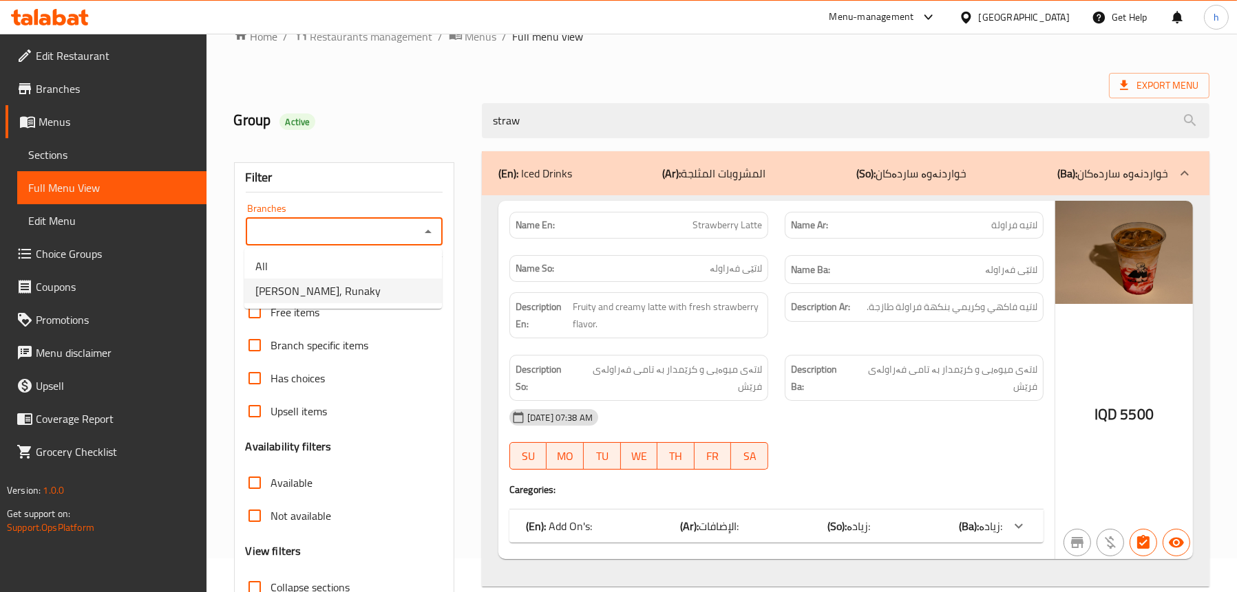
click at [336, 283] on span "Maly Qawa, Runaky" at bounding box center [317, 291] width 125 height 17
type input "Maly Qawa, Runaky"
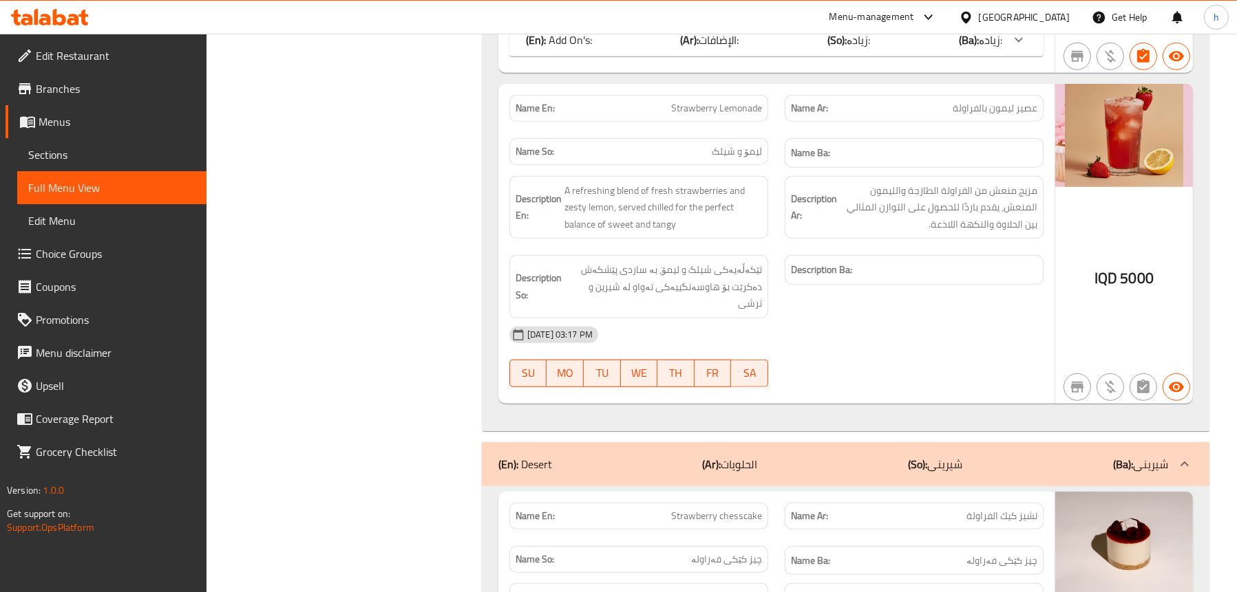
scroll to position [1341, 0]
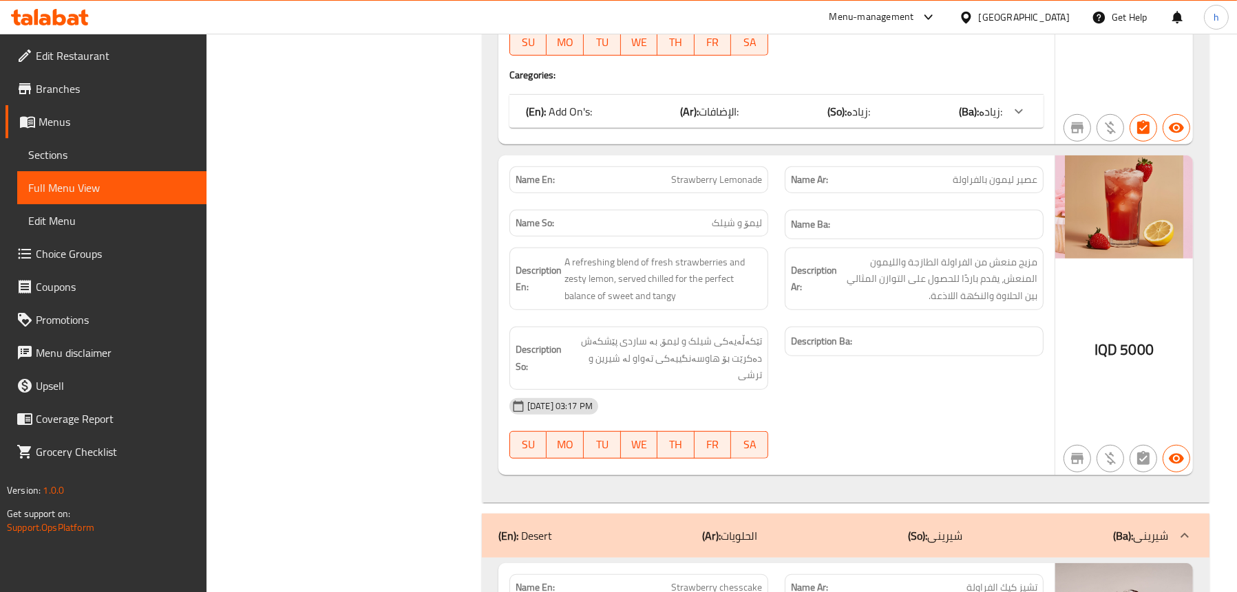
click at [723, 180] on span "Strawberry Lemonade" at bounding box center [716, 180] width 91 height 14
copy span "Strawberry Lemonade"
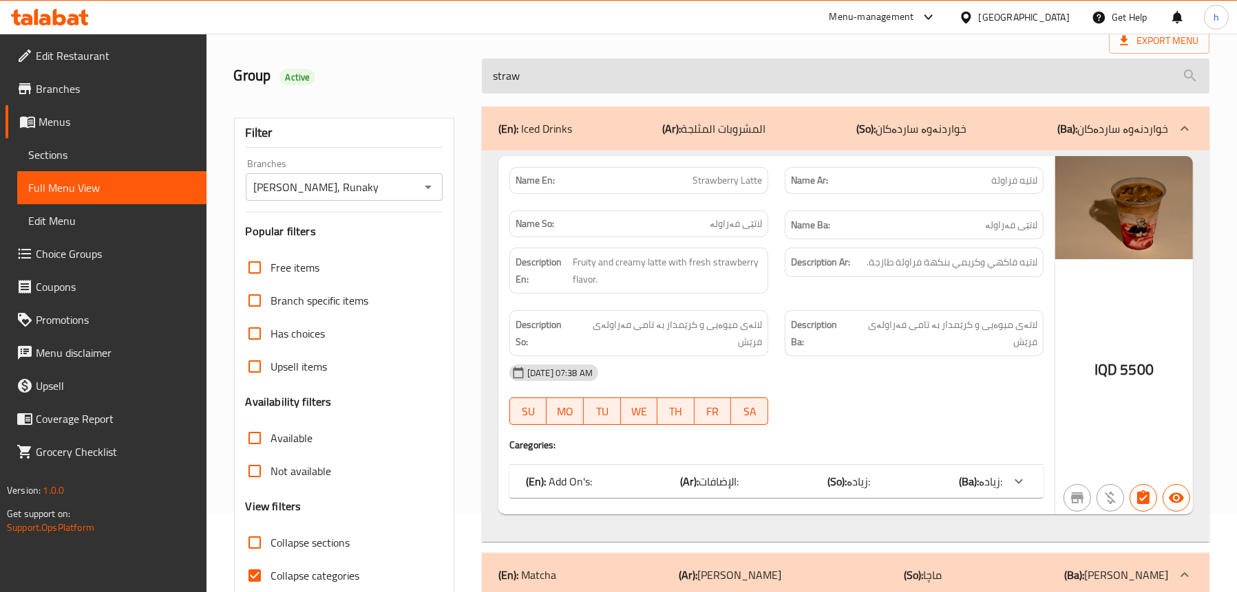
scroll to position [0, 0]
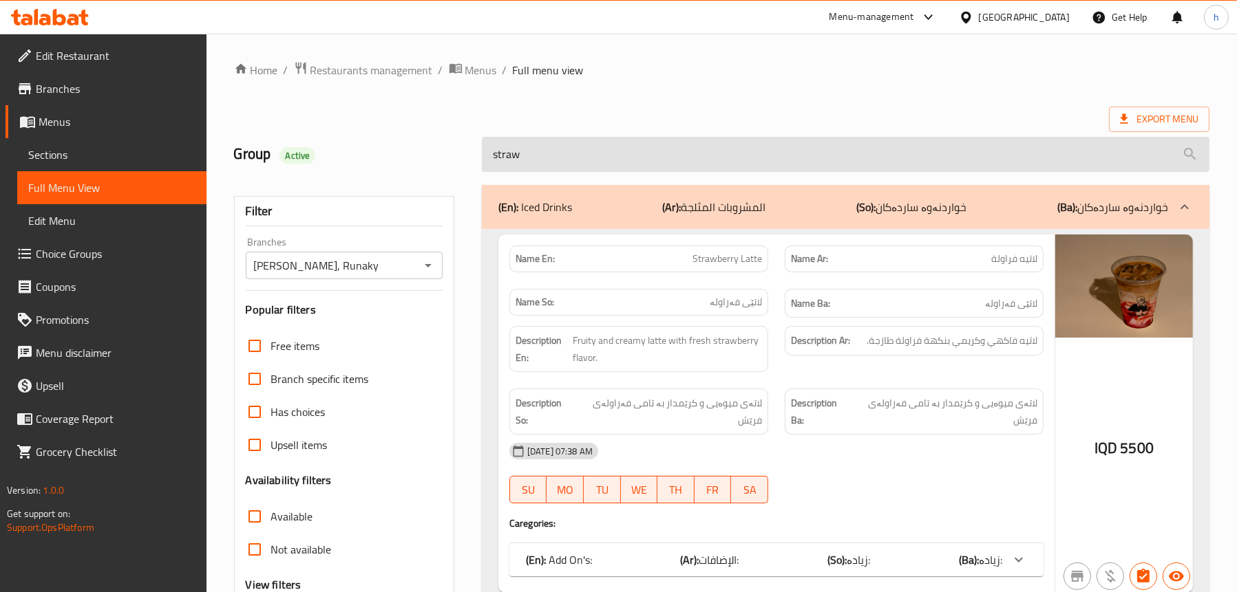
click at [641, 162] on input "straw" at bounding box center [845, 154] width 727 height 35
paste input "Strawberry Lemonade"
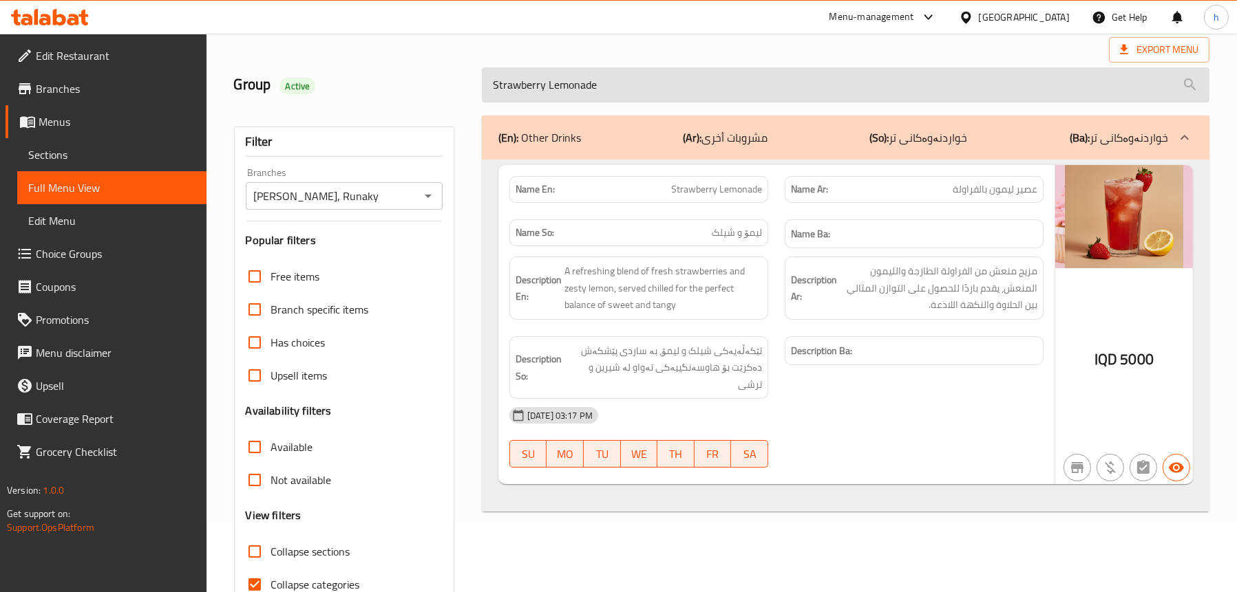
scroll to position [140, 0]
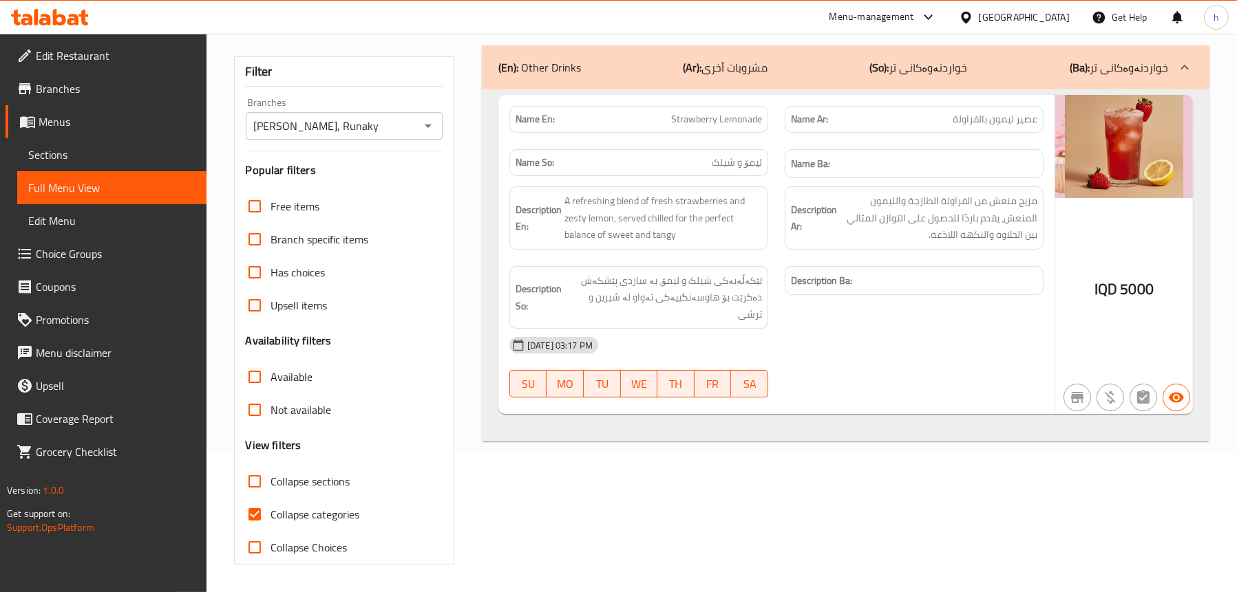
type input "Strawberry Lemonade"
click at [41, 24] on icon at bounding box center [45, 20] width 12 height 12
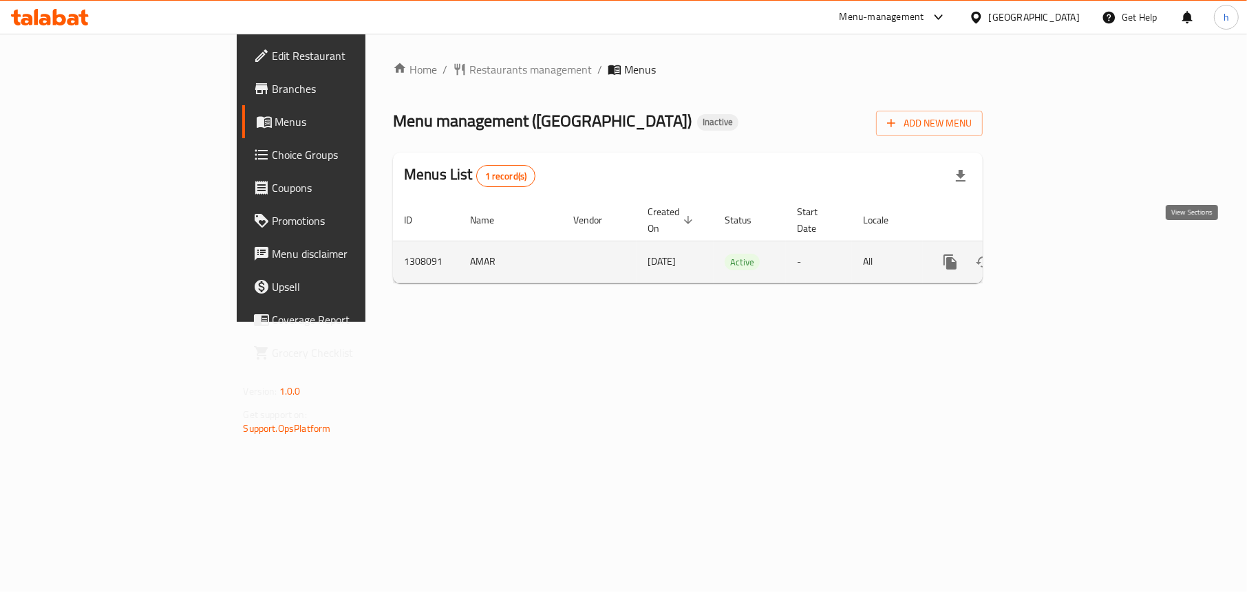
click at [1058, 254] on icon "enhanced table" at bounding box center [1049, 262] width 17 height 17
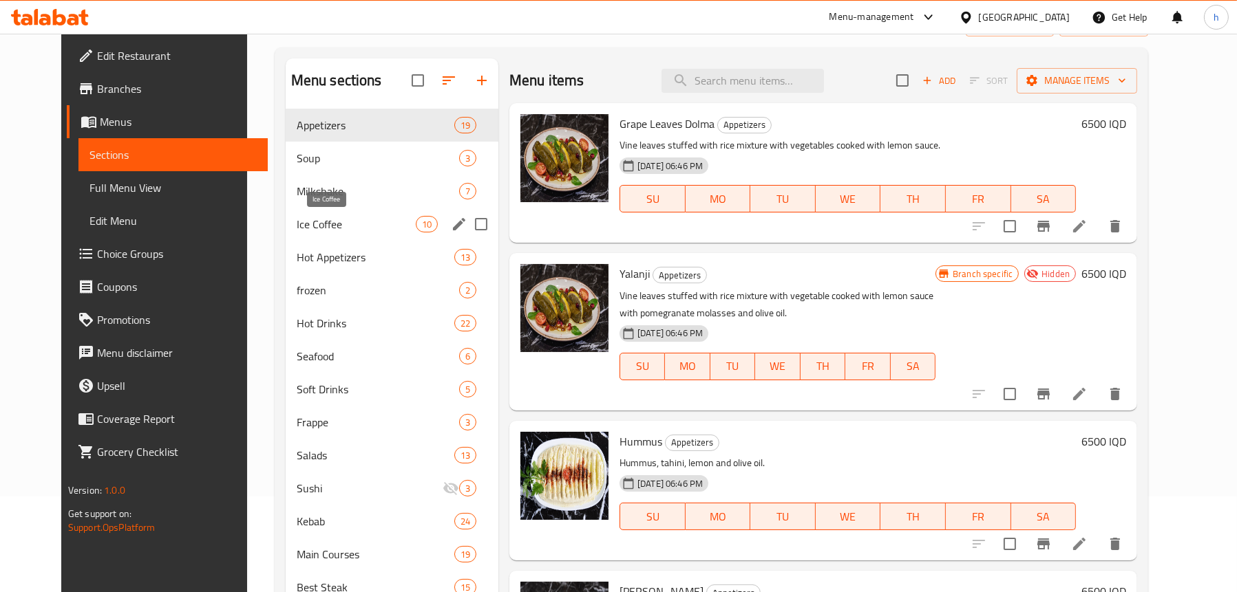
scroll to position [138, 0]
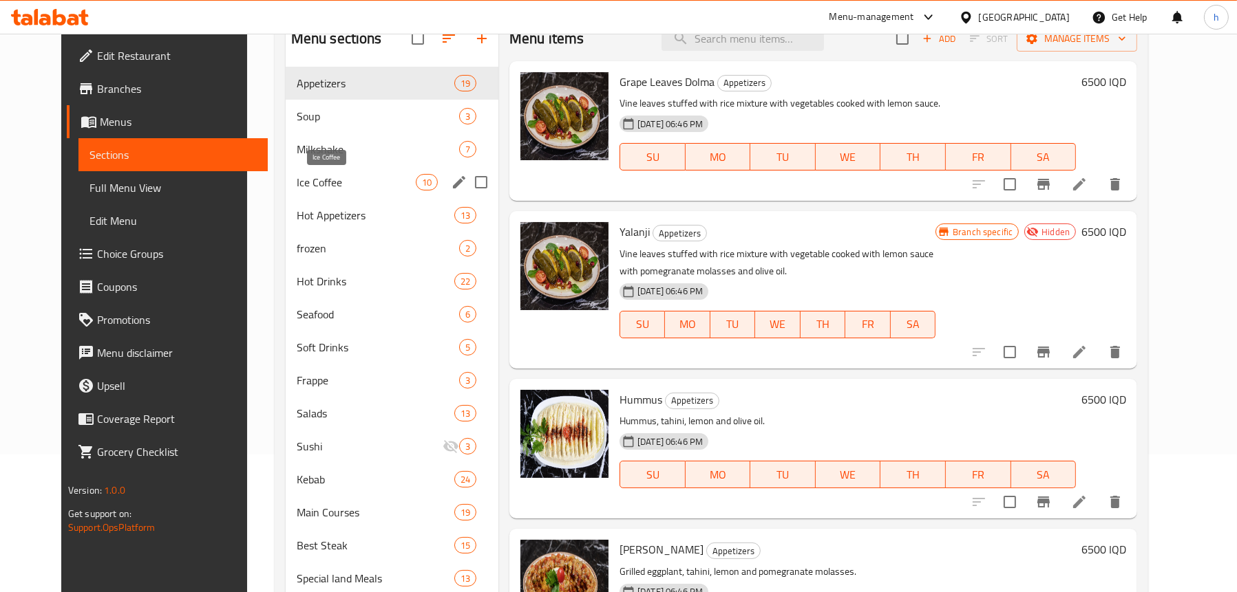
click at [311, 188] on span "Ice Coffee" at bounding box center [356, 182] width 119 height 17
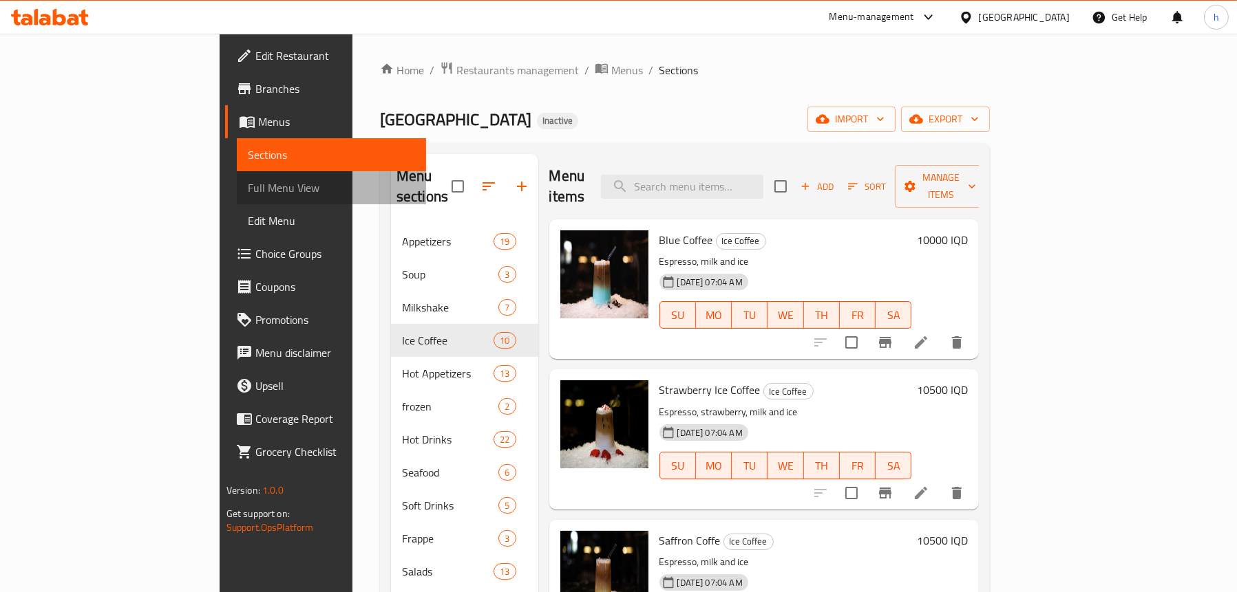
click at [248, 186] on span "Full Menu View" at bounding box center [331, 188] width 167 height 17
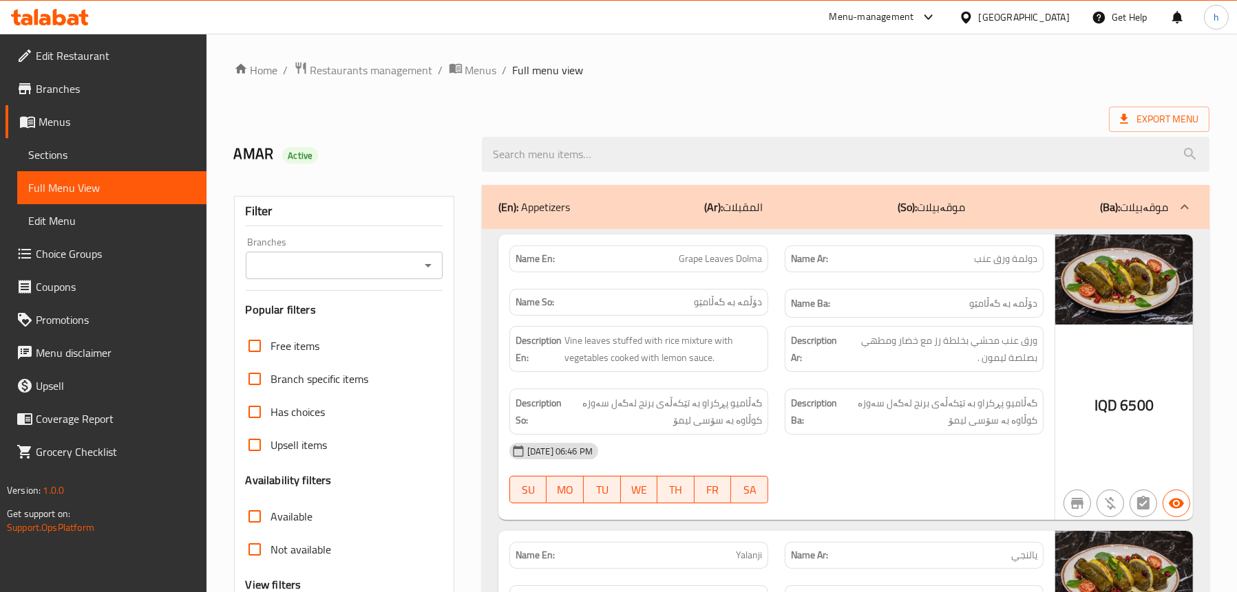
click at [424, 263] on icon "Open" at bounding box center [428, 265] width 17 height 17
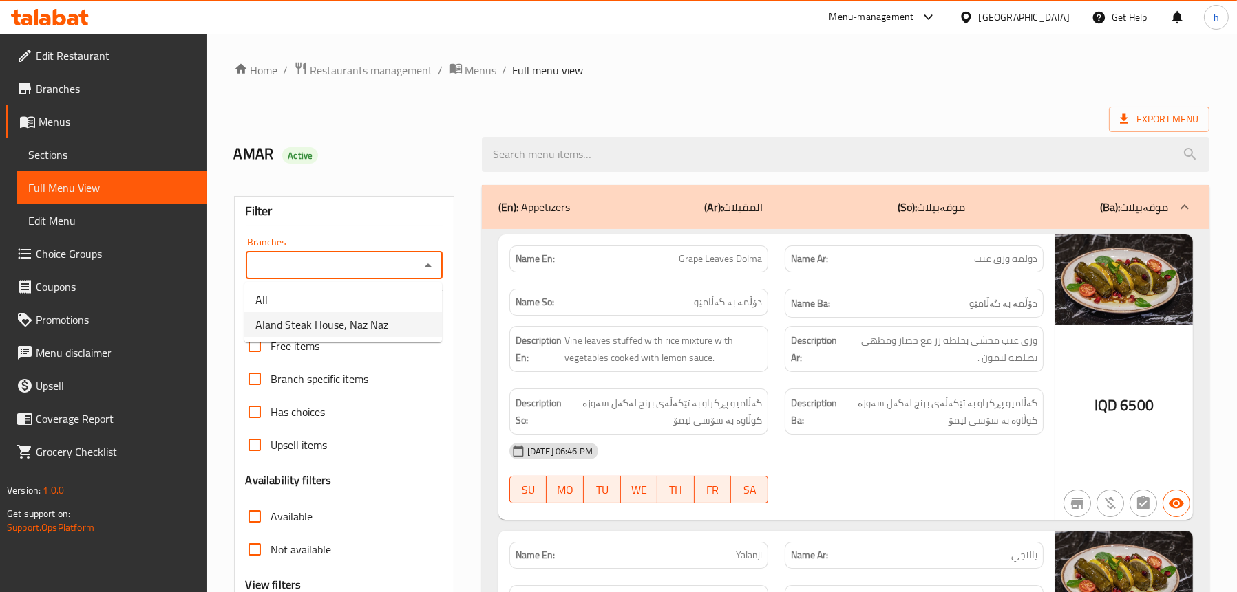
click at [351, 327] on span "Aland Steak House, Naz Naz" at bounding box center [321, 325] width 133 height 17
type input "Aland Steak House, Naz Naz"
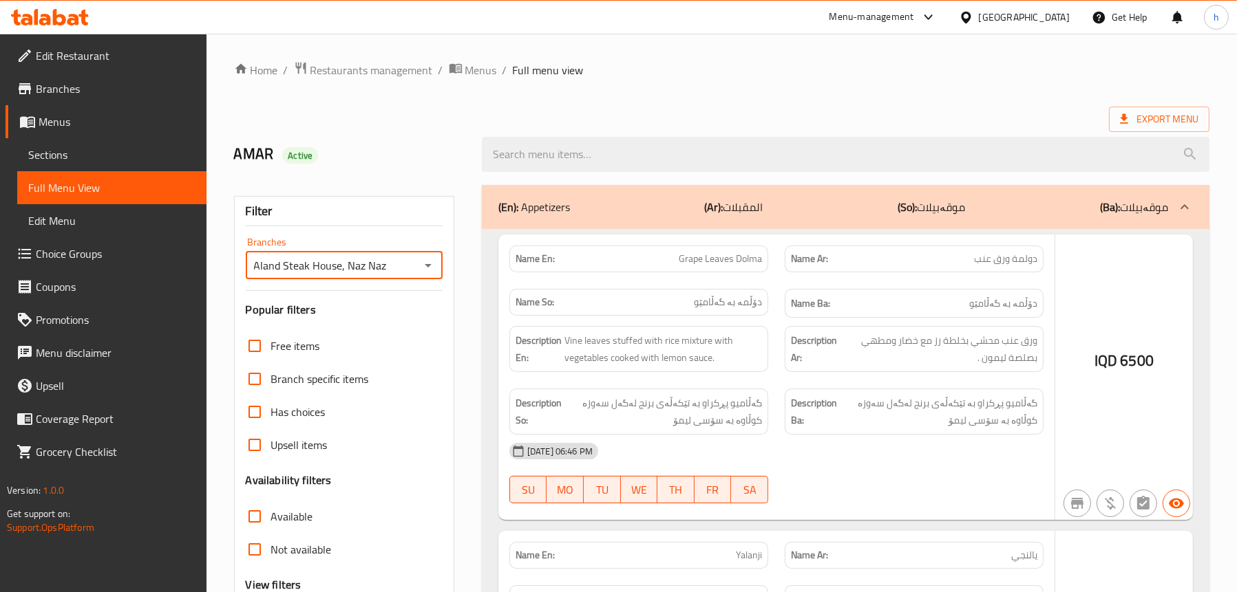
click at [616, 156] on div at bounding box center [618, 296] width 1237 height 592
click at [608, 151] on div at bounding box center [618, 296] width 1237 height 592
click at [600, 145] on div at bounding box center [618, 296] width 1237 height 592
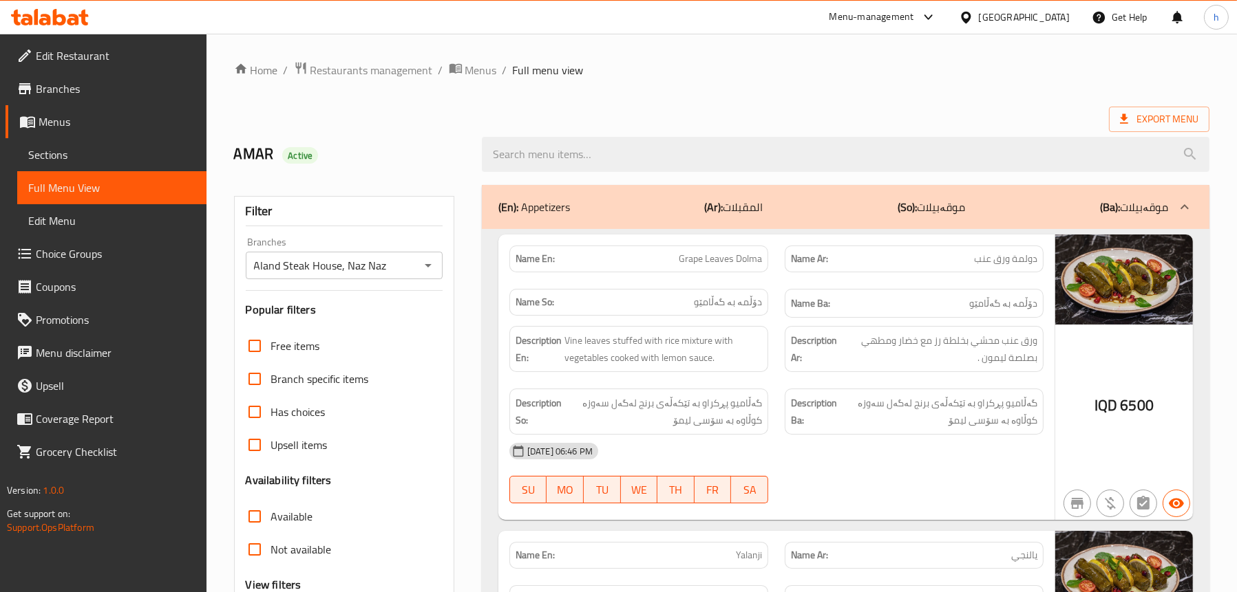
click at [600, 145] on input "search" at bounding box center [845, 154] width 727 height 35
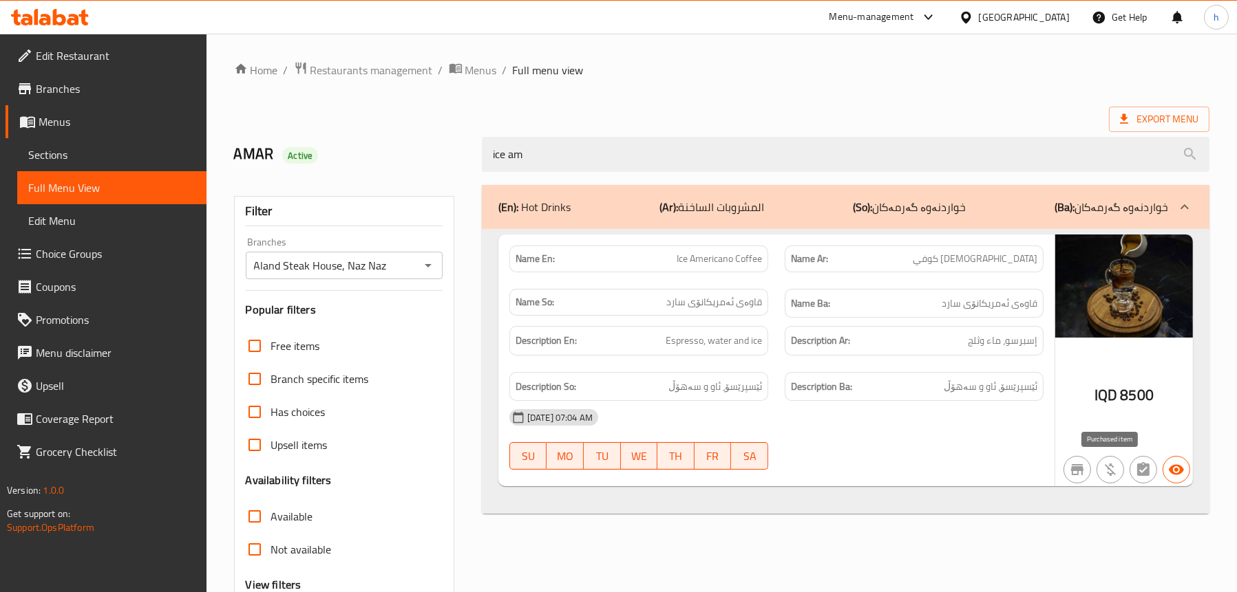
click at [1109, 469] on icon "button" at bounding box center [1109, 470] width 11 height 12
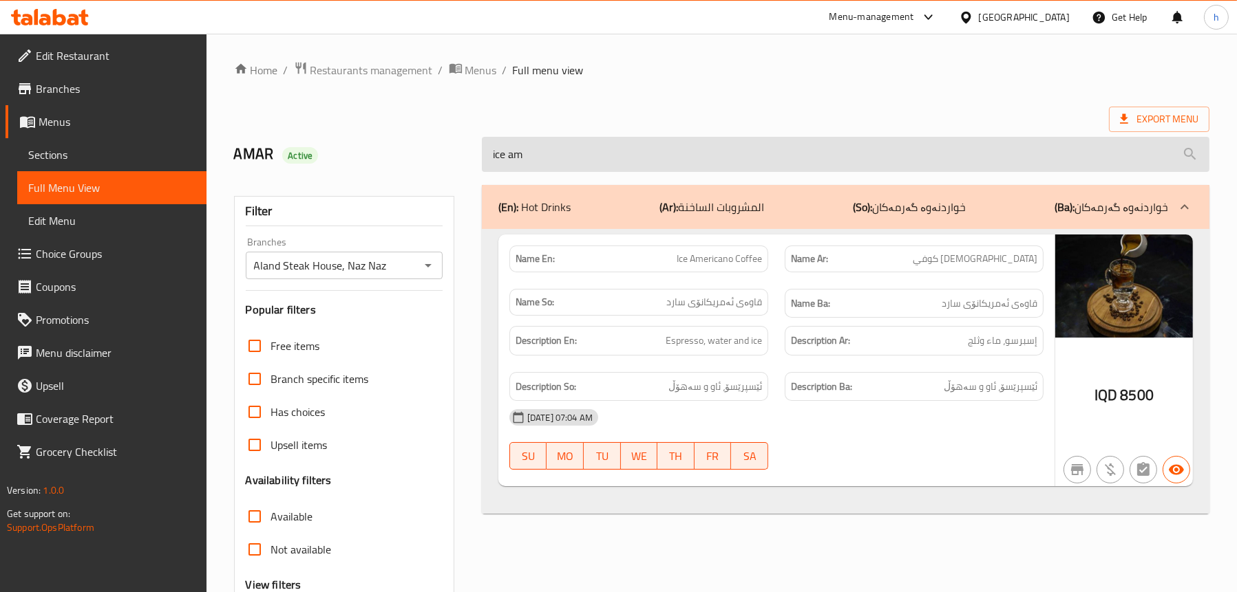
click at [608, 153] on input "ice am" at bounding box center [845, 154] width 727 height 35
paste input "Kebab Lahm Bi Ajin"
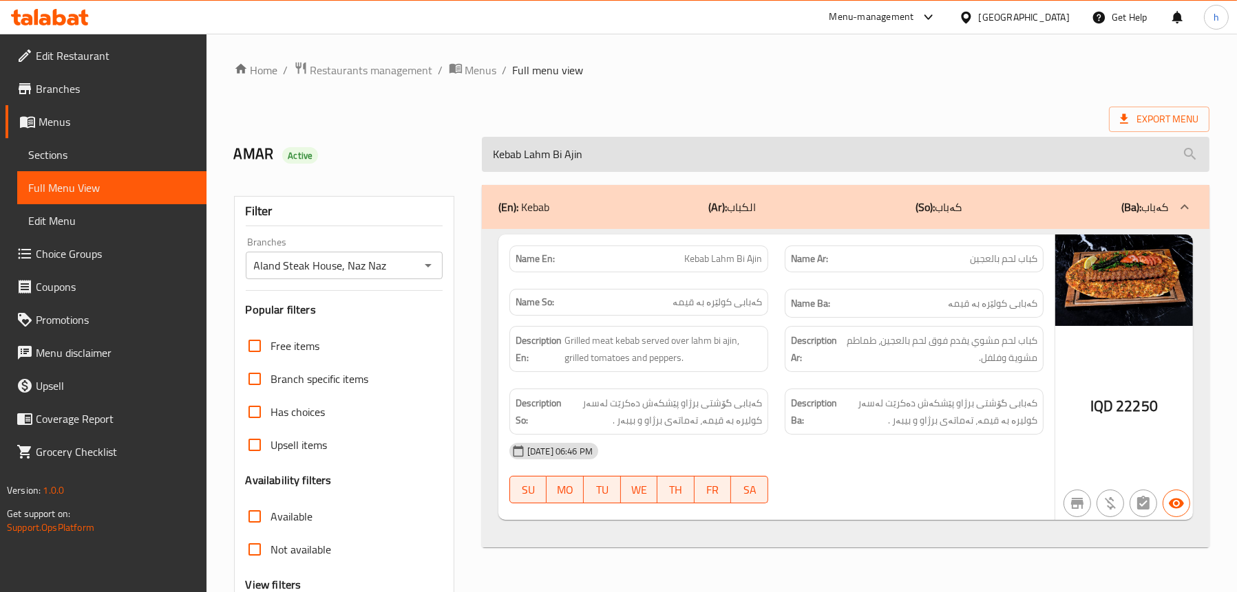
click at [599, 165] on input "Kebab Lahm Bi Ajin" at bounding box center [845, 154] width 727 height 35
paste input "Chefs Kebab"
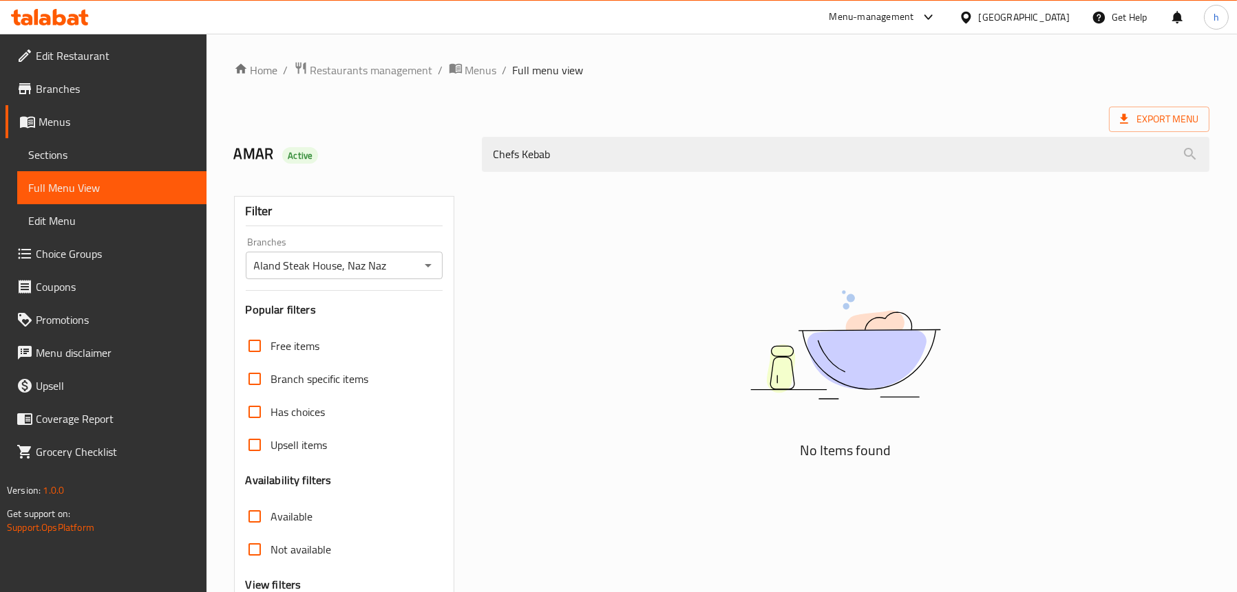
drag, startPoint x: 582, startPoint y: 157, endPoint x: 418, endPoint y: 155, distance: 163.8
click at [418, 155] on div "AMAR Active Chefs Kebab" at bounding box center [722, 154] width 992 height 61
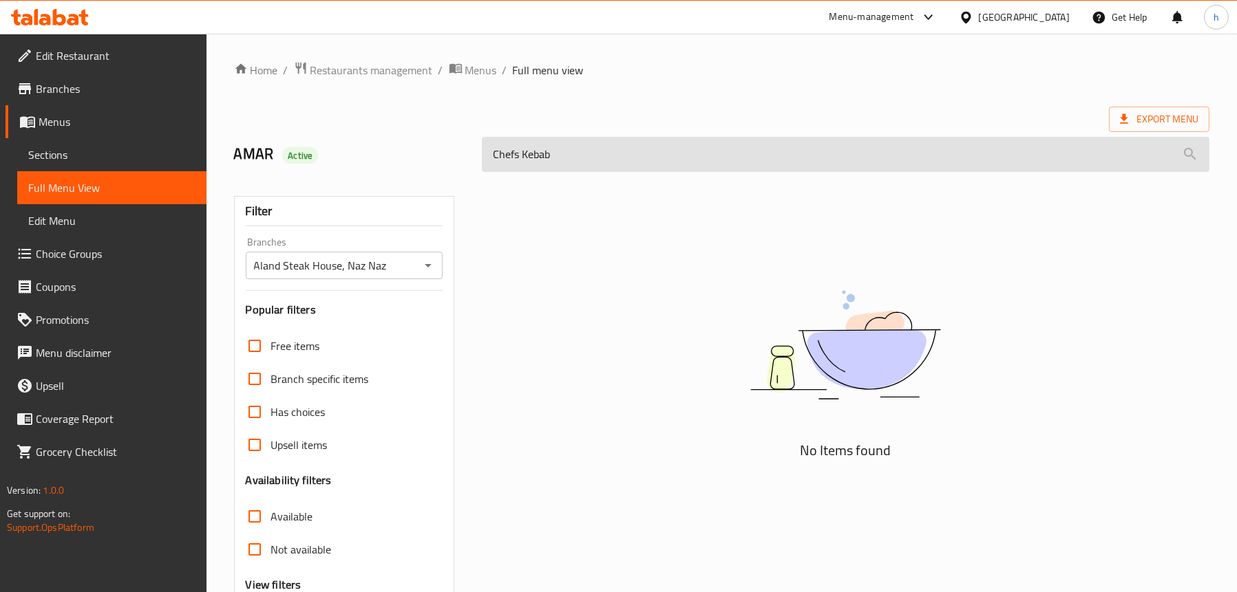
paste input "Sheikh"
type input "[PERSON_NAME]"
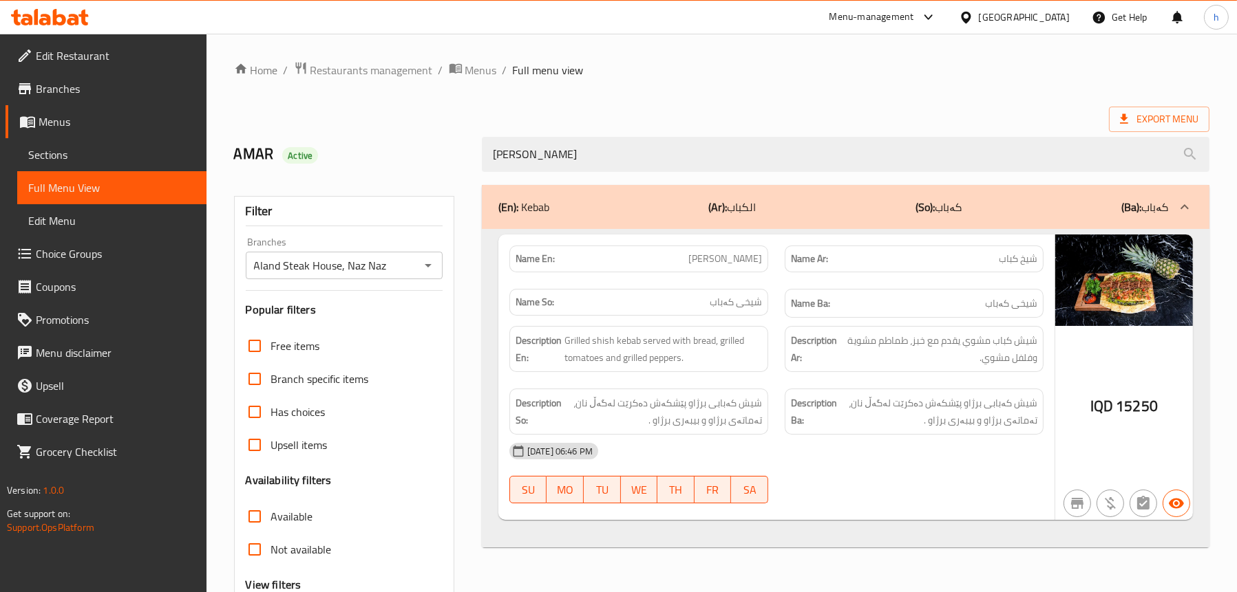
click at [74, 153] on span "Sections" at bounding box center [111, 155] width 167 height 17
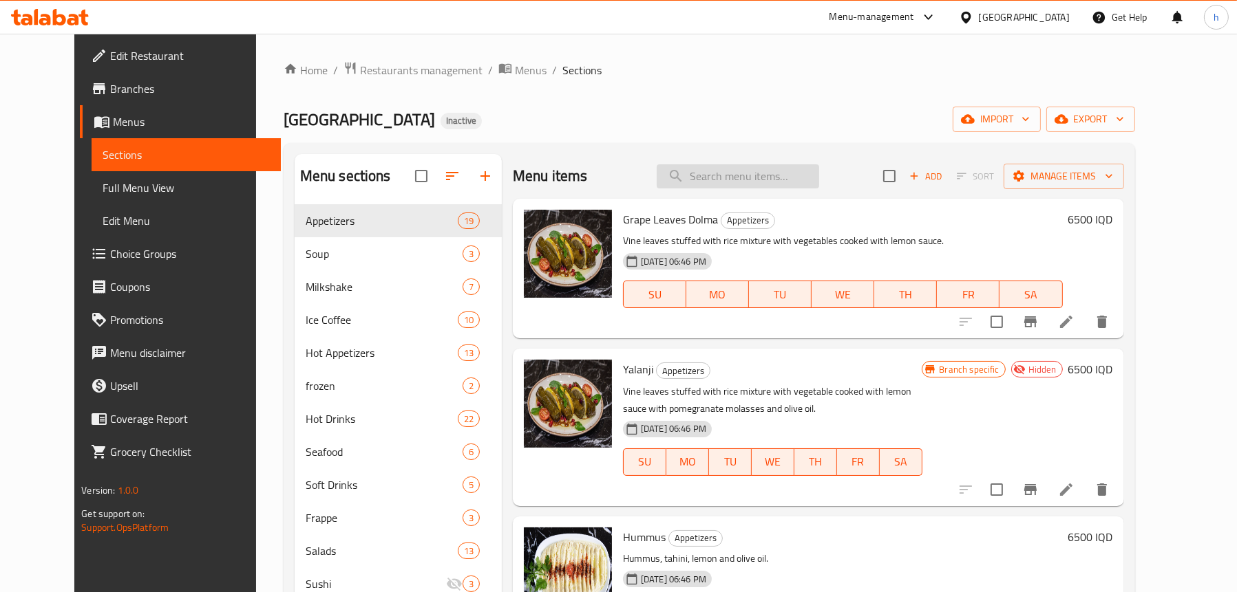
click at [743, 179] on input "search" at bounding box center [737, 176] width 162 height 24
paste input "[PERSON_NAME]"
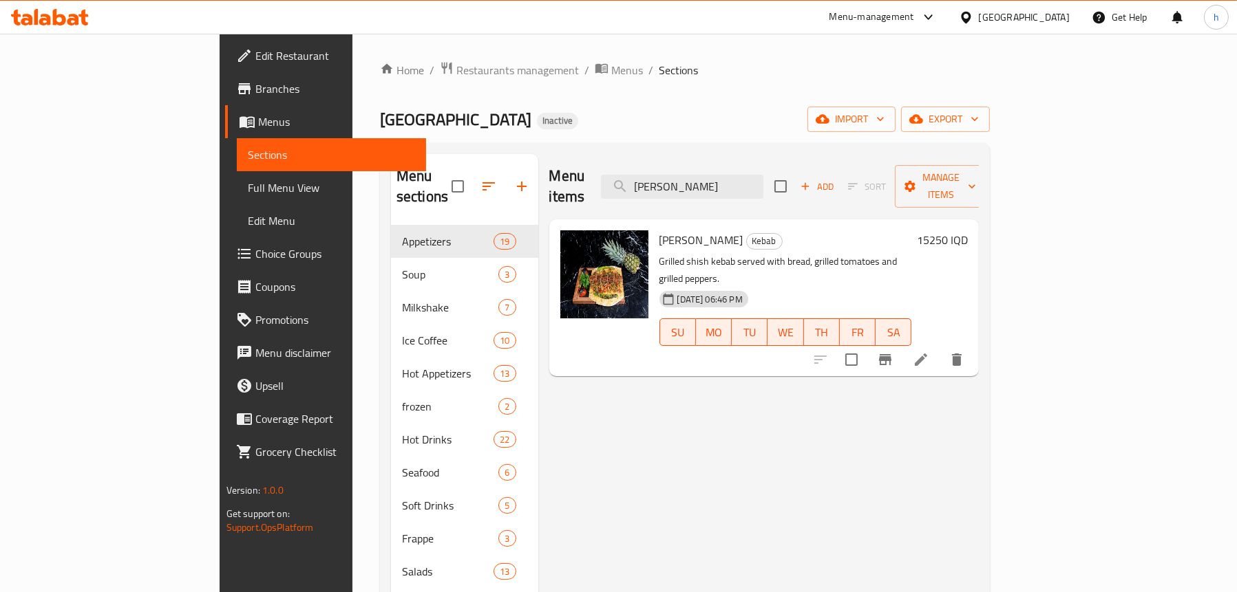
type input "[PERSON_NAME]"
click at [248, 187] on span "Full Menu View" at bounding box center [331, 188] width 167 height 17
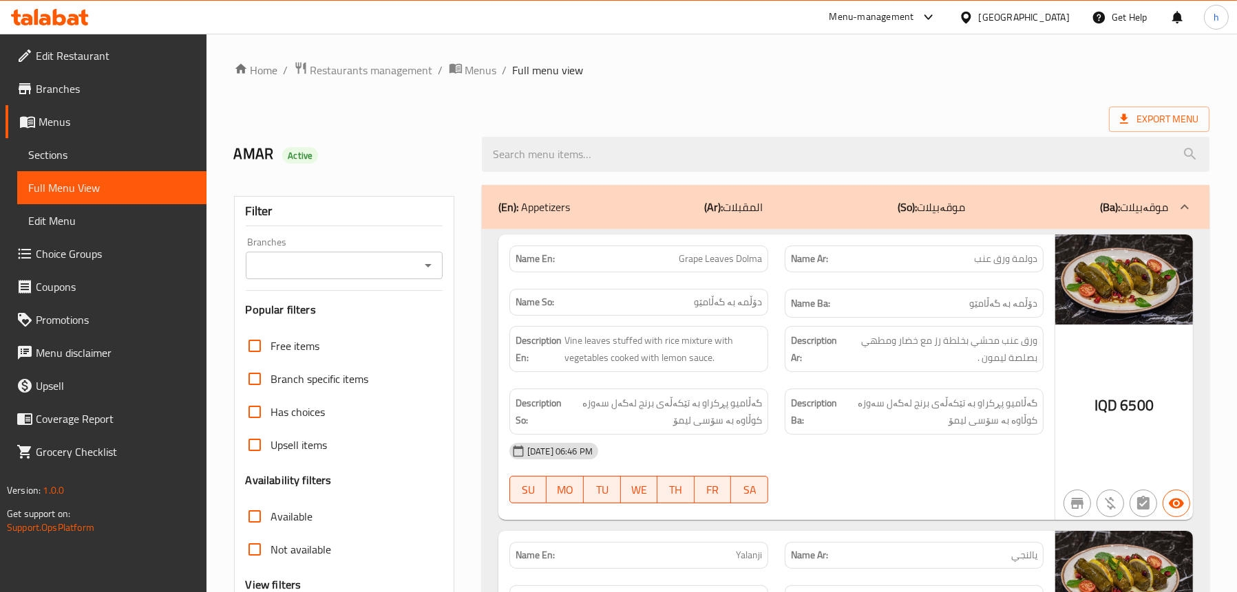
click at [54, 149] on span "Sections" at bounding box center [111, 155] width 167 height 17
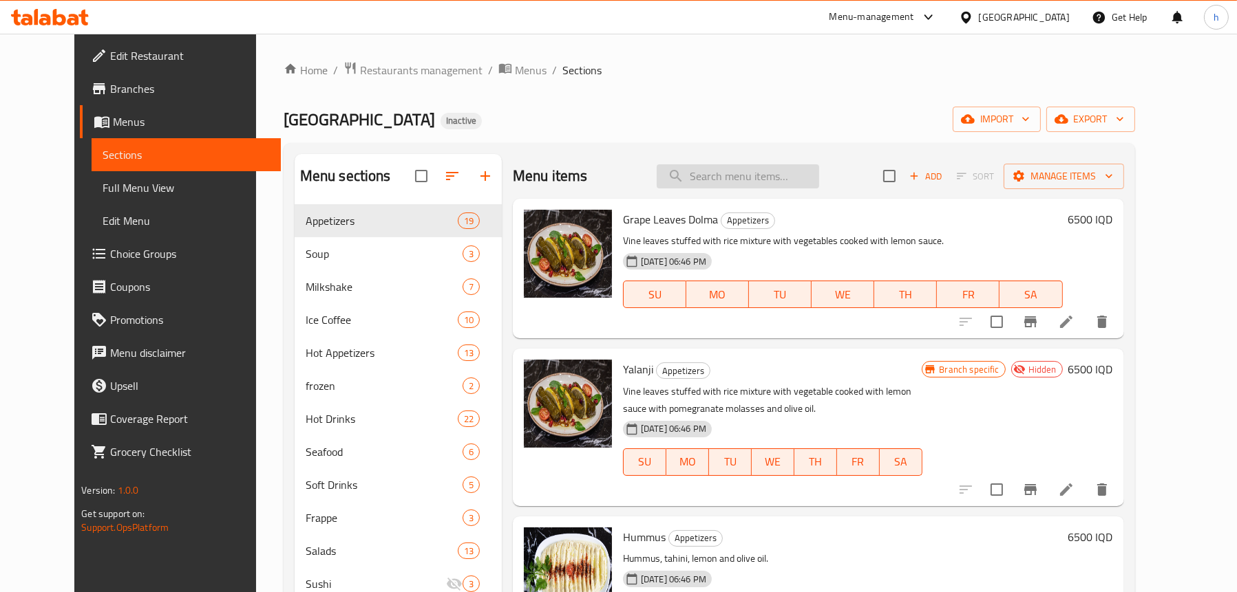
click at [731, 171] on input "search" at bounding box center [737, 176] width 162 height 24
paste input "[PERSON_NAME]"
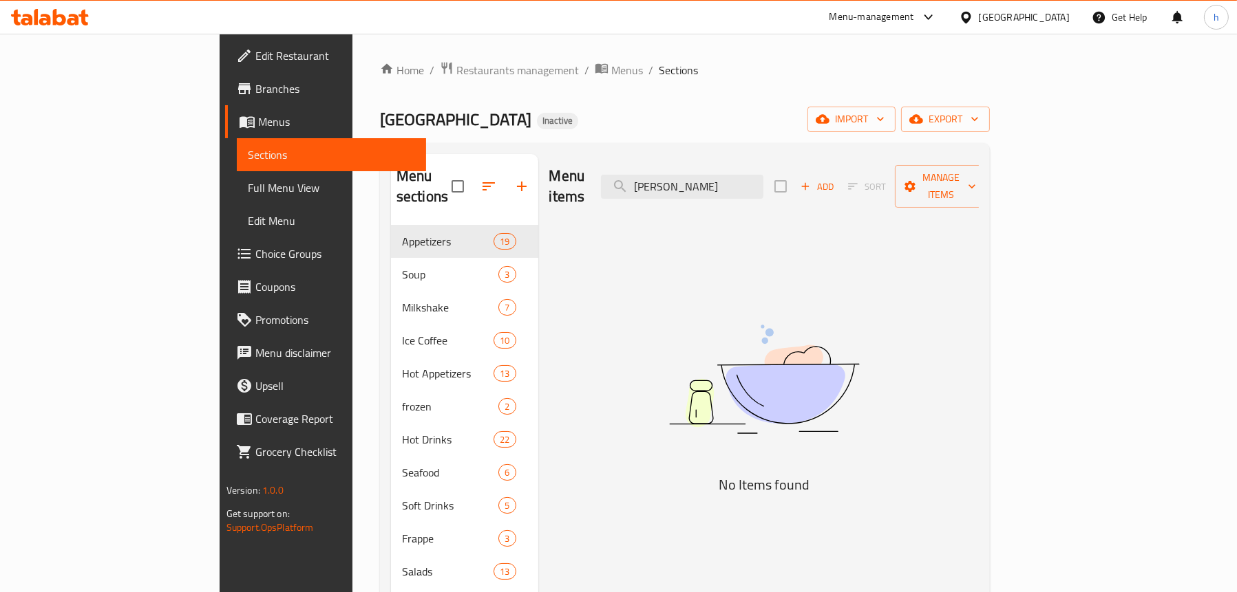
type input "[PERSON_NAME]"
click at [248, 147] on span "Sections" at bounding box center [331, 155] width 167 height 17
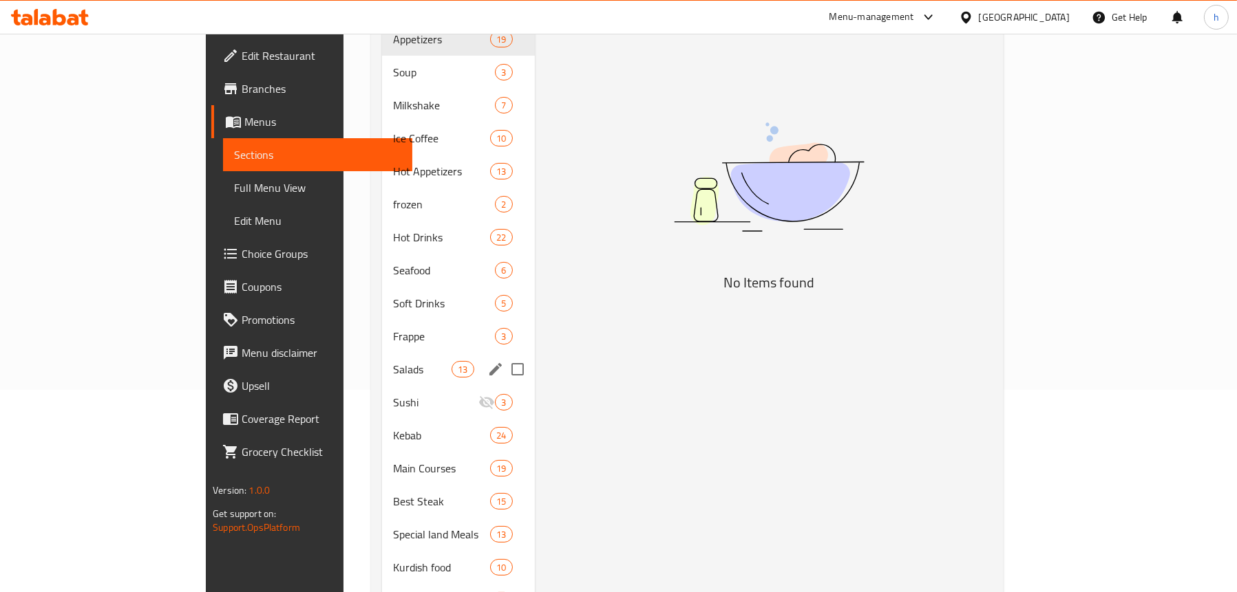
scroll to position [275, 0]
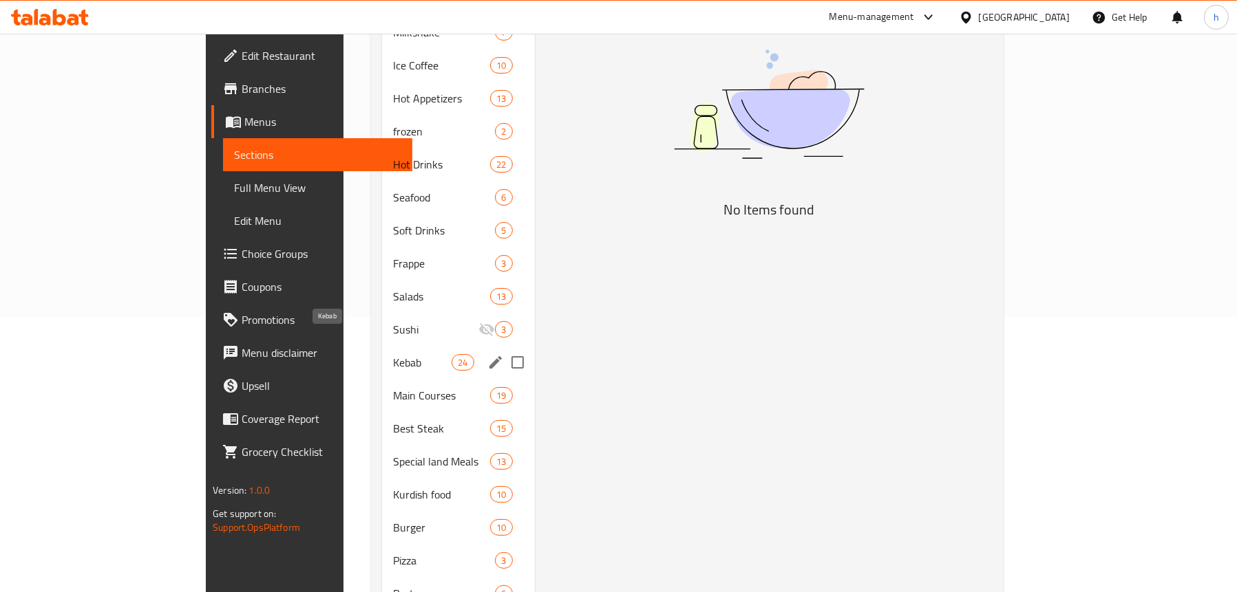
click at [393, 354] on span "Kebab" at bounding box center [422, 362] width 58 height 17
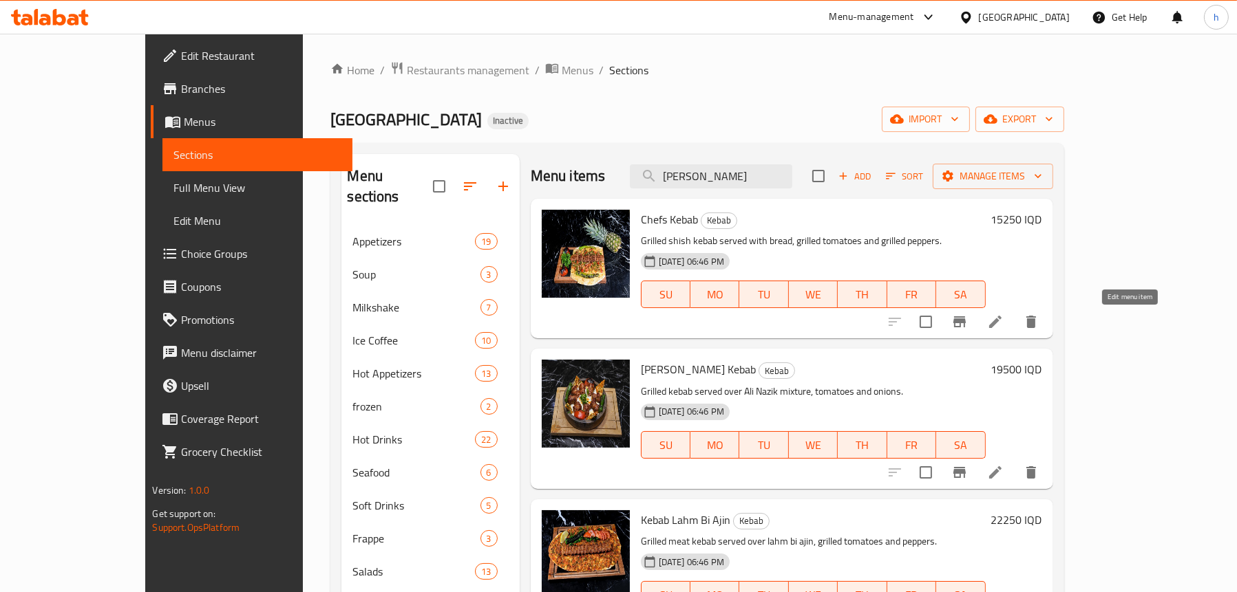
click at [1003, 323] on icon at bounding box center [995, 322] width 17 height 17
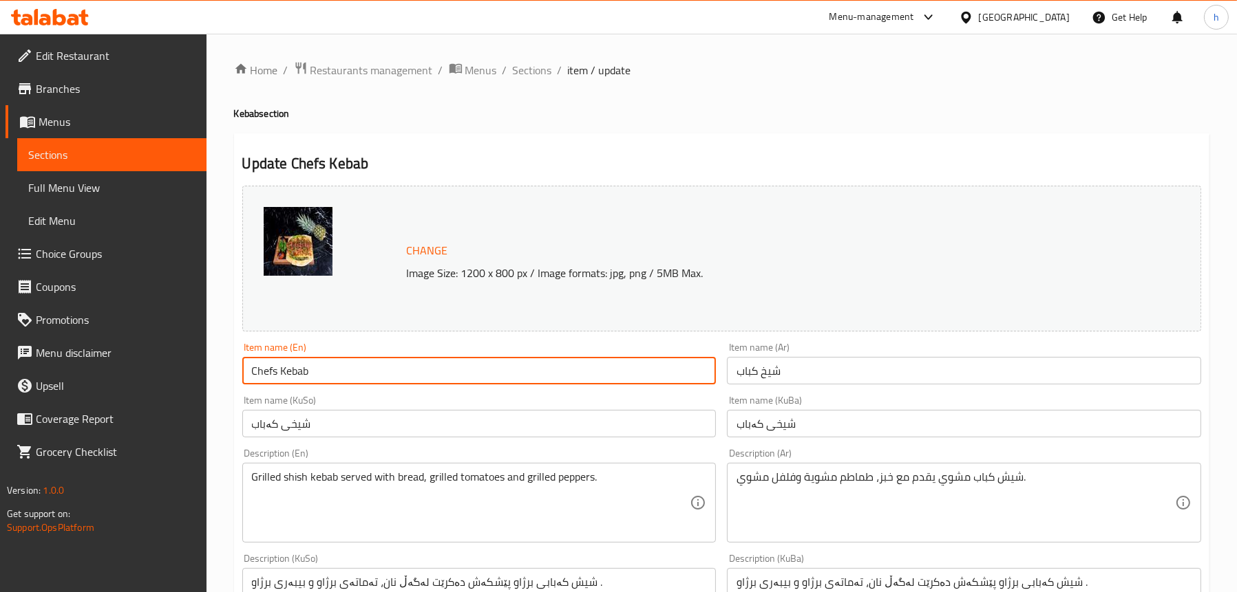
drag, startPoint x: 320, startPoint y: 371, endPoint x: 240, endPoint y: 371, distance: 79.8
click at [240, 371] on div "Item name (En) Chefs Kebab Item name (En)" at bounding box center [479, 363] width 485 height 53
click at [787, 370] on input "شيخ كباب" at bounding box center [964, 371] width 474 height 28
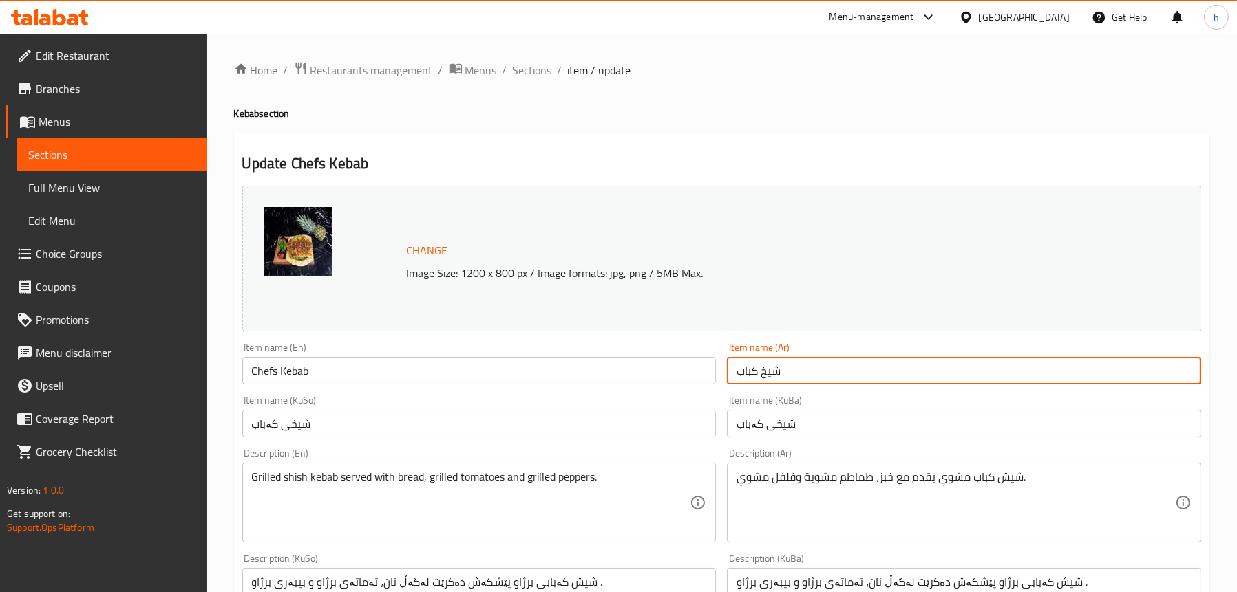
click at [787, 370] on input "شيخ كباب" at bounding box center [964, 371] width 474 height 28
type input "كباب الشيف"
click at [263, 372] on input "Chefs Kebab" at bounding box center [479, 371] width 474 height 28
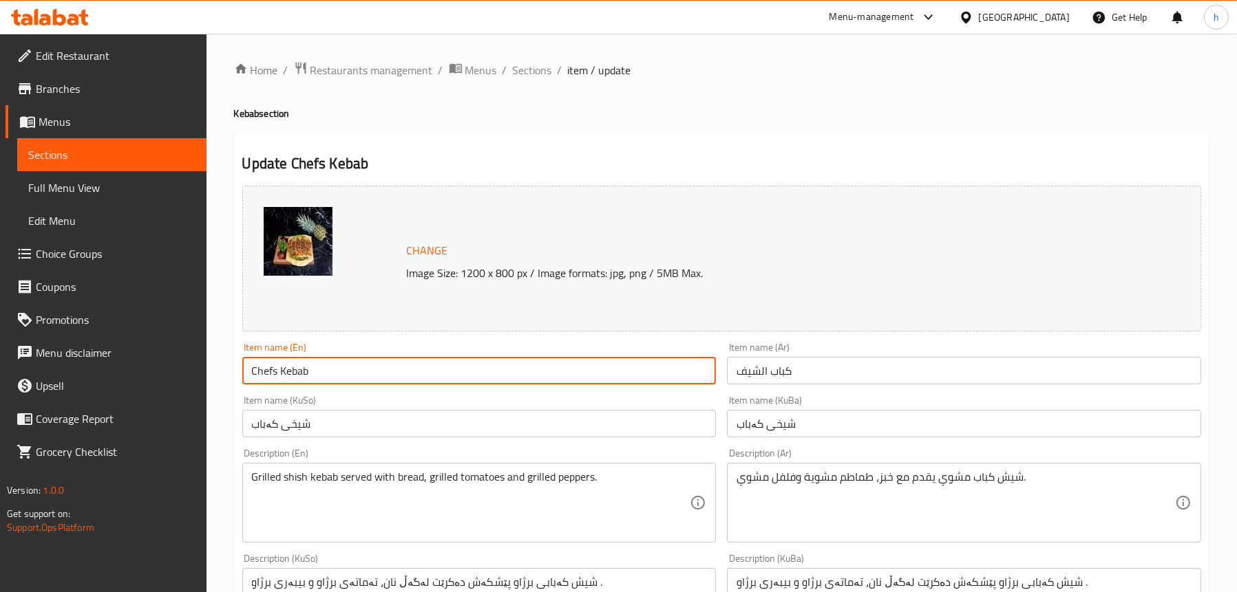
click at [263, 372] on input "Chefs Kebab" at bounding box center [479, 371] width 474 height 28
click at [497, 418] on input "شیخی کەباب" at bounding box center [479, 424] width 474 height 28
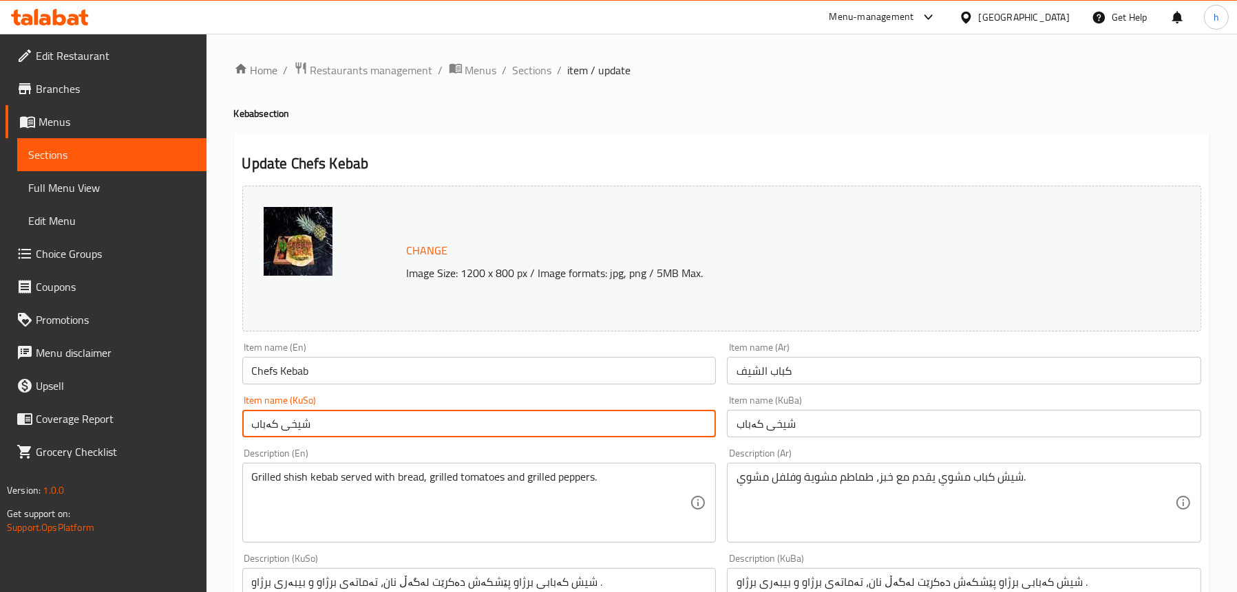
drag, startPoint x: 322, startPoint y: 427, endPoint x: 243, endPoint y: 416, distance: 79.9
click at [243, 416] on input "شیخی کەباب" at bounding box center [479, 424] width 474 height 28
drag, startPoint x: 321, startPoint y: 425, endPoint x: 229, endPoint y: 426, distance: 91.5
click at [229, 426] on div "Home / Restaurants management / Menus / Sections / item / update Kebab section …" at bounding box center [721, 592] width 1030 height 1117
type input "کەبابی شێف"
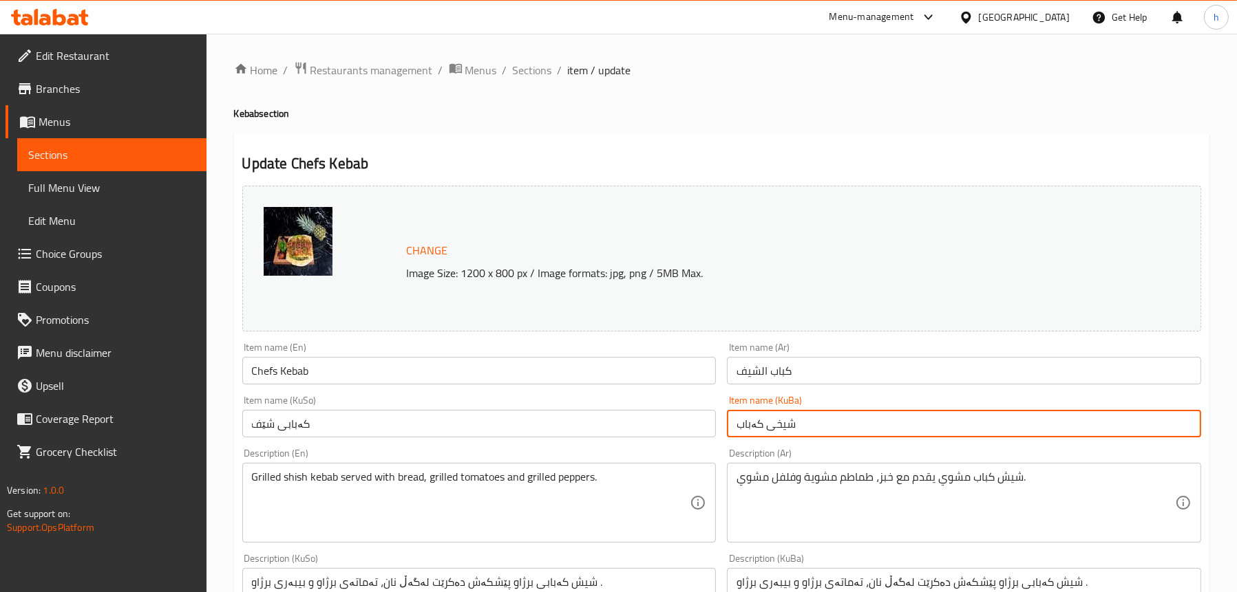
drag, startPoint x: 813, startPoint y: 421, endPoint x: 687, endPoint y: 427, distance: 126.0
click at [687, 427] on div "Change Image Size: 1200 x 800 px / Image formats: jpg, png / 5MB Max. Item name…" at bounding box center [722, 565] width 970 height 771
paste input "کەبابی شێف"
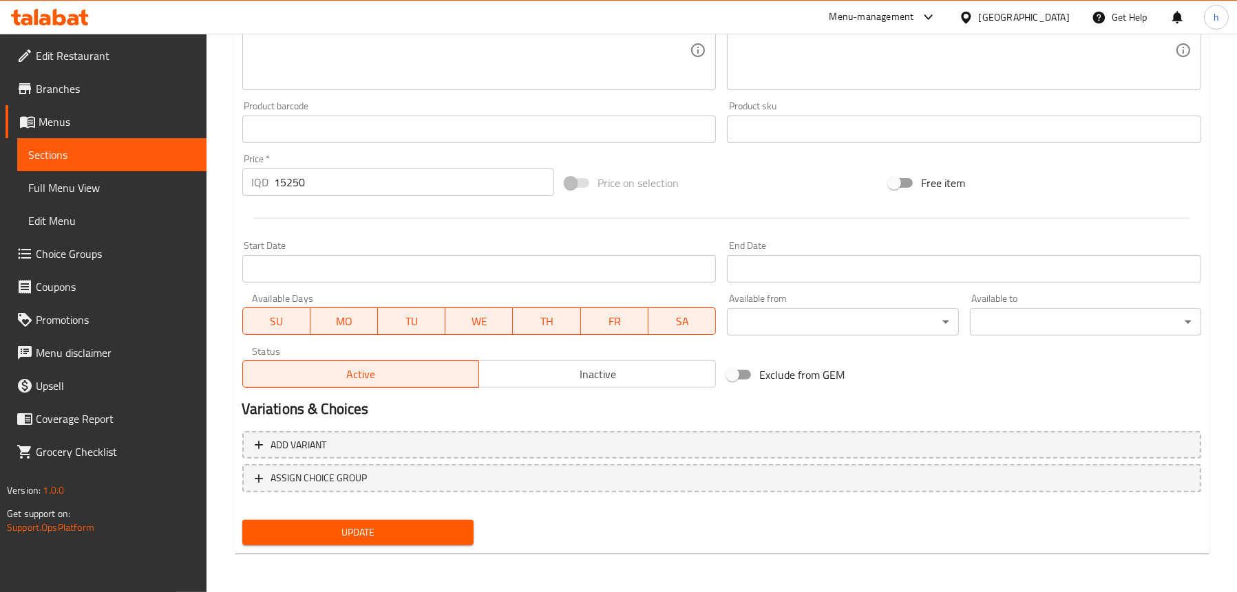
type input "کەبابی شێف"
click at [341, 522] on button "Update" at bounding box center [357, 532] width 231 height 25
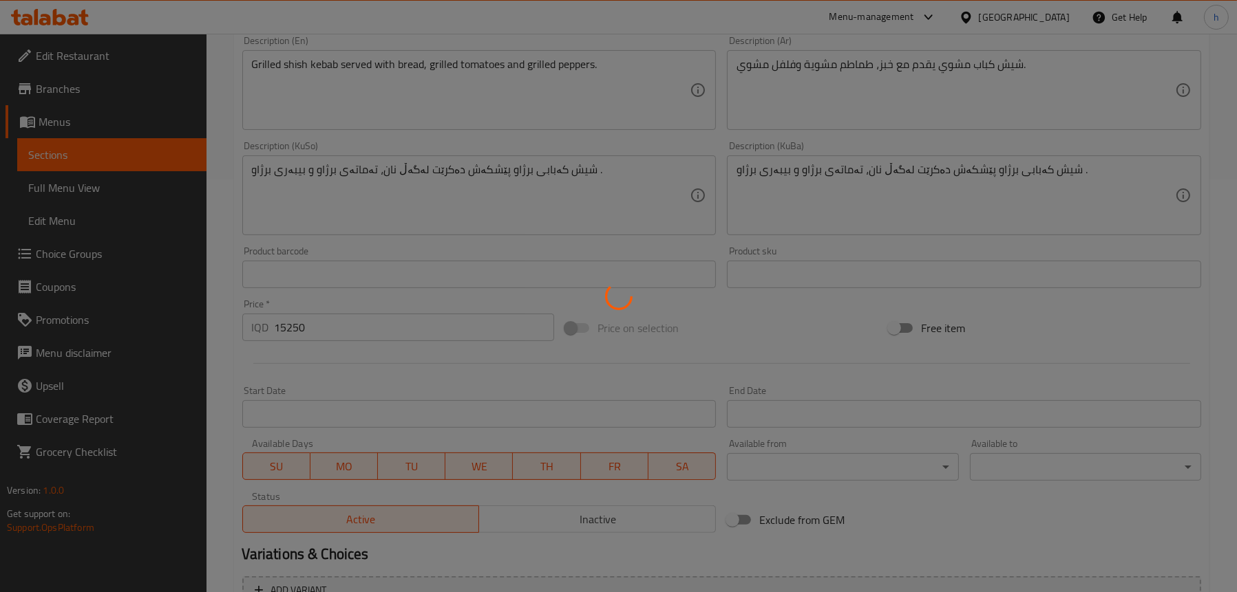
scroll to position [214, 0]
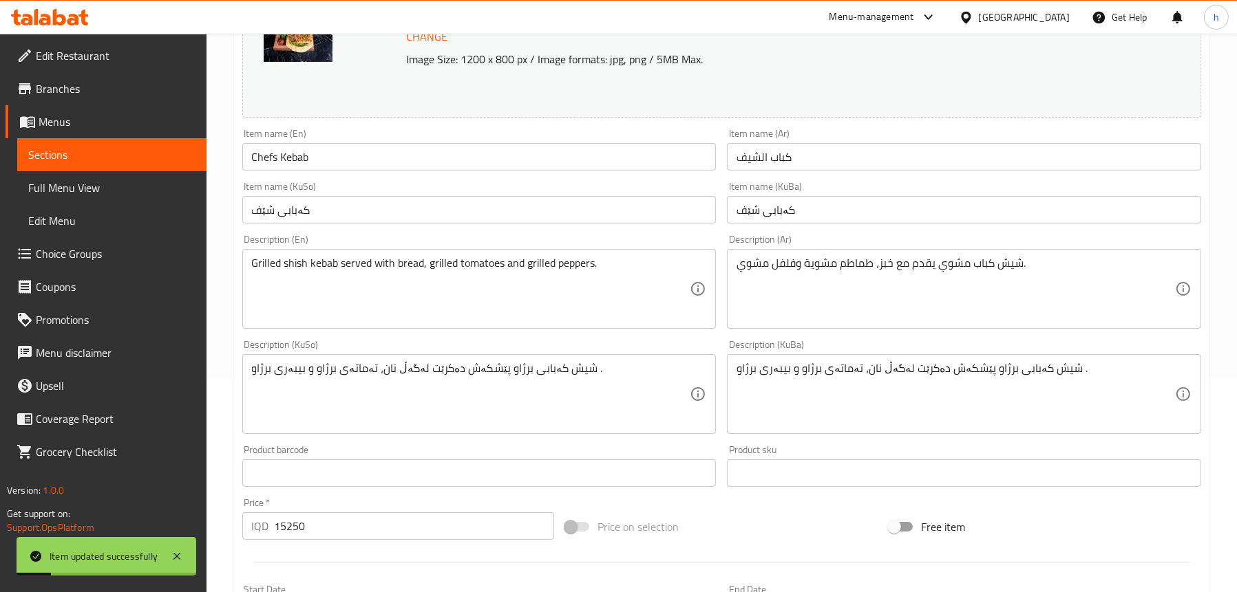
click at [50, 189] on span "Full Menu View" at bounding box center [111, 188] width 167 height 17
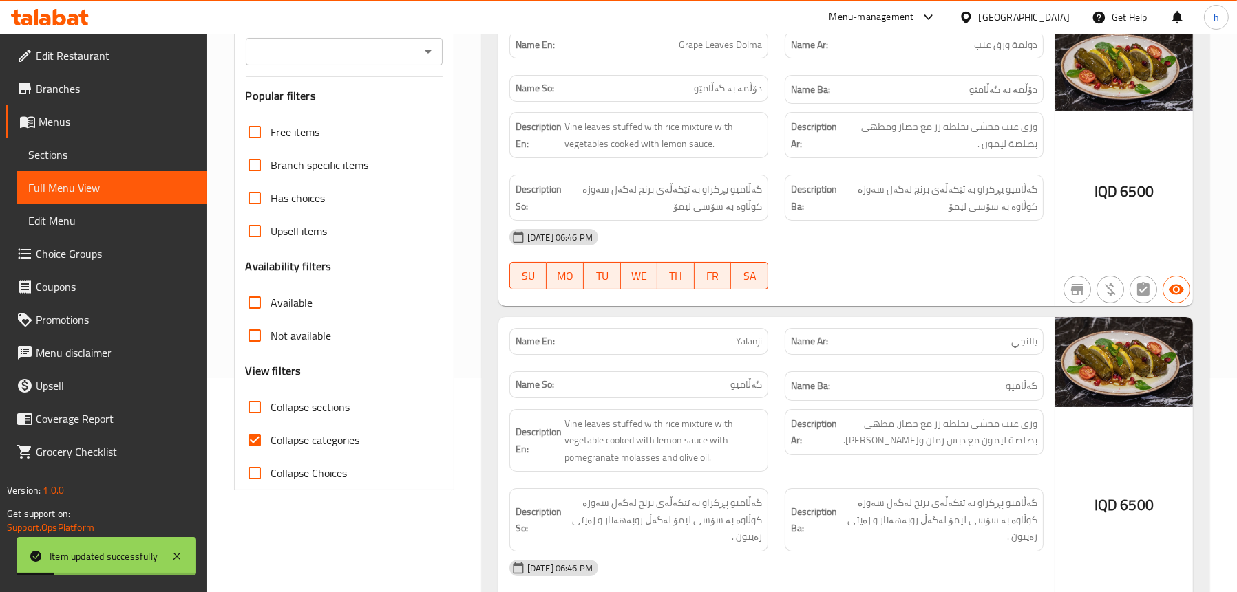
scroll to position [8, 0]
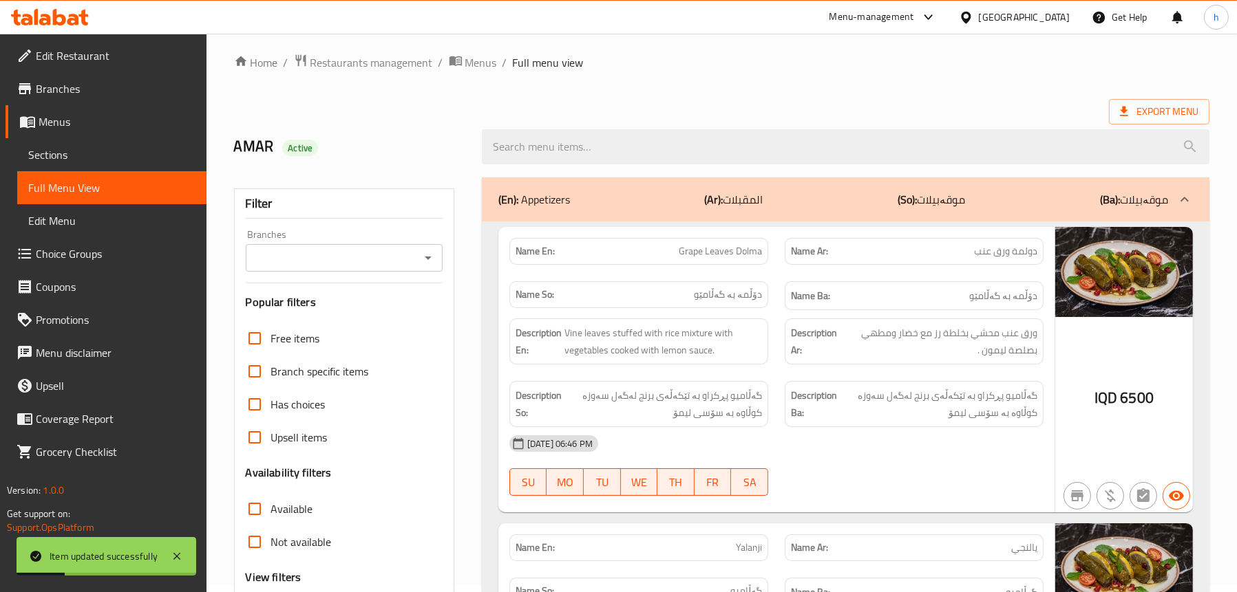
click at [418, 259] on div at bounding box center [427, 257] width 18 height 19
click at [427, 261] on icon "Open" at bounding box center [428, 258] width 17 height 17
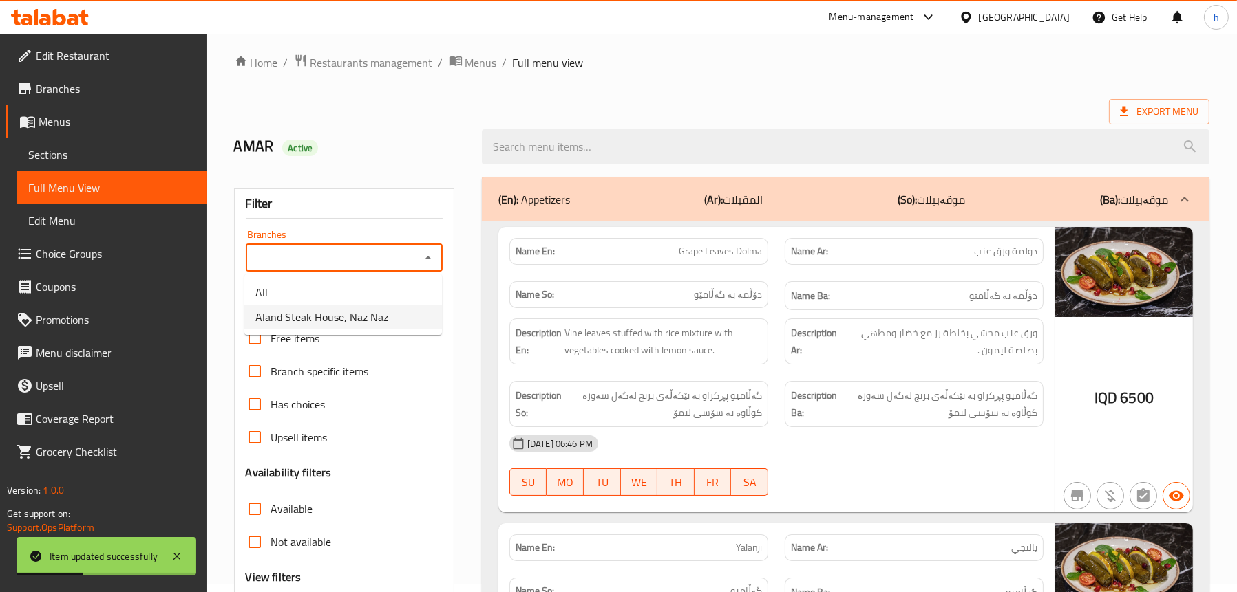
click at [319, 310] on span "Aland Steak House, Naz Naz" at bounding box center [321, 317] width 133 height 17
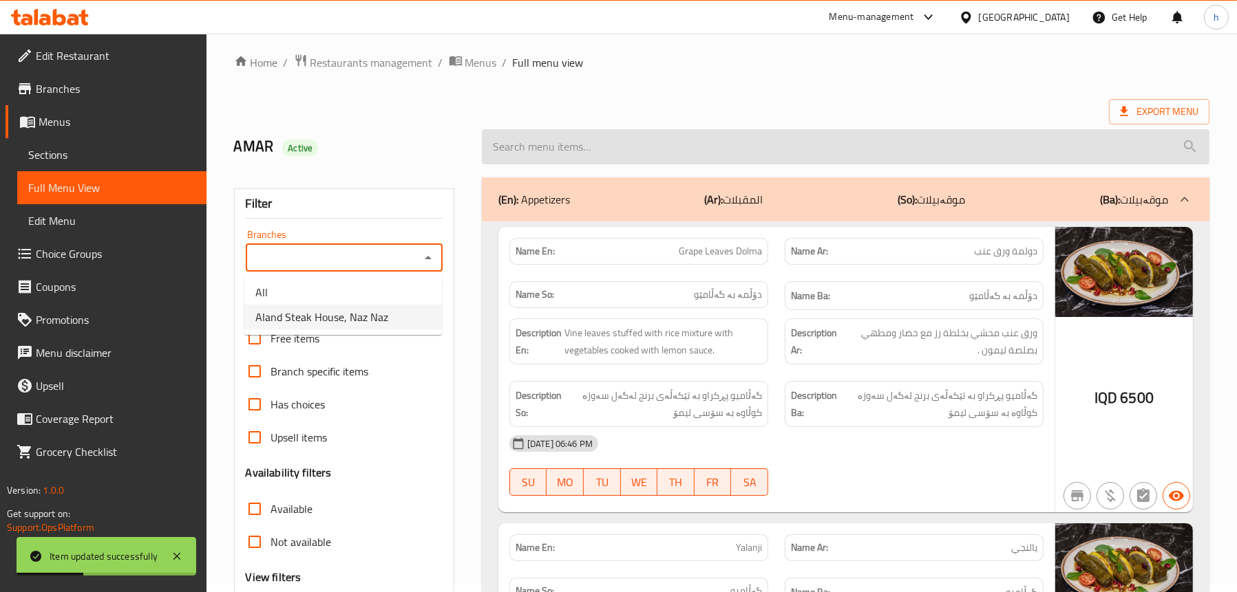
type input "Aland Steak House, Naz Naz"
click at [615, 147] on input "search" at bounding box center [845, 146] width 727 height 35
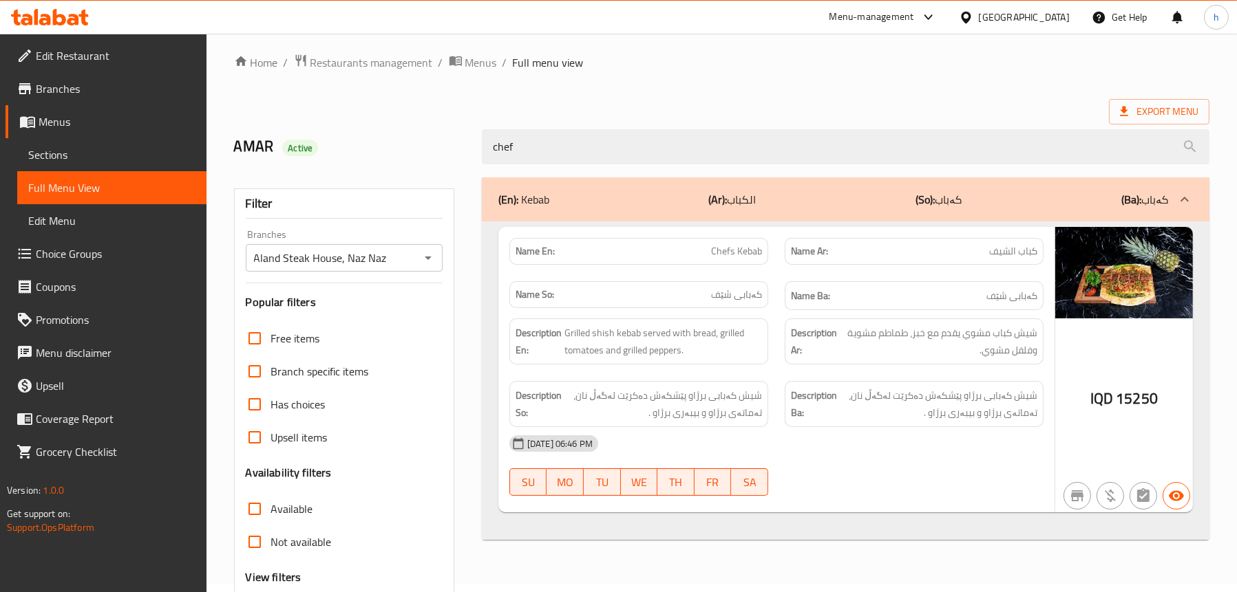
type input "chef"
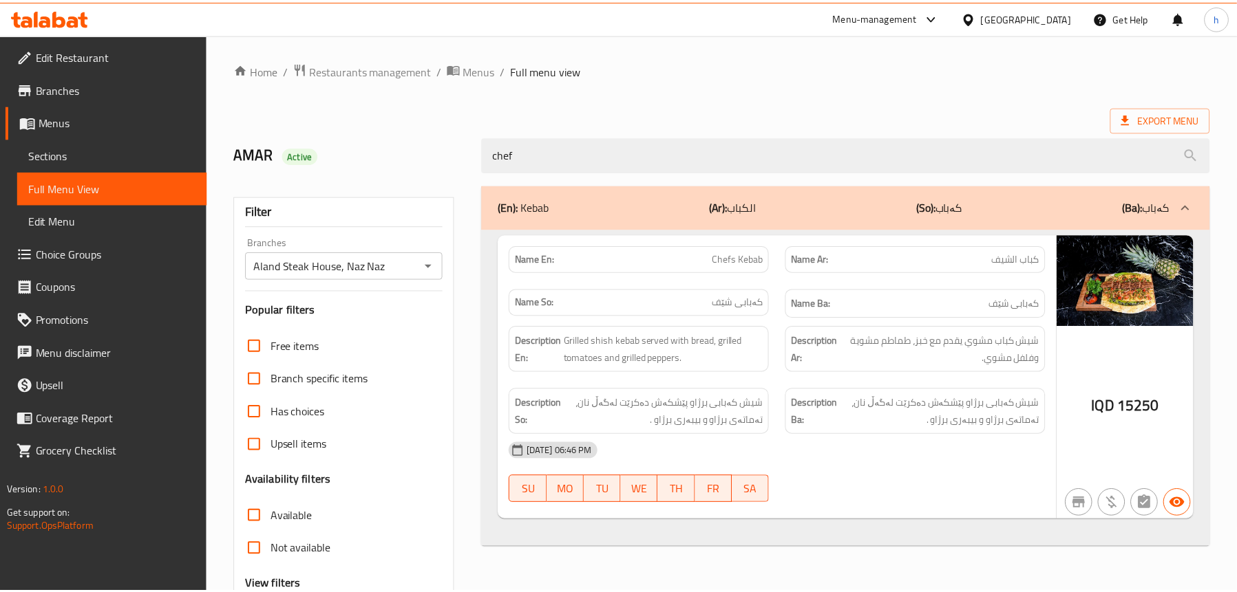
scroll to position [140, 0]
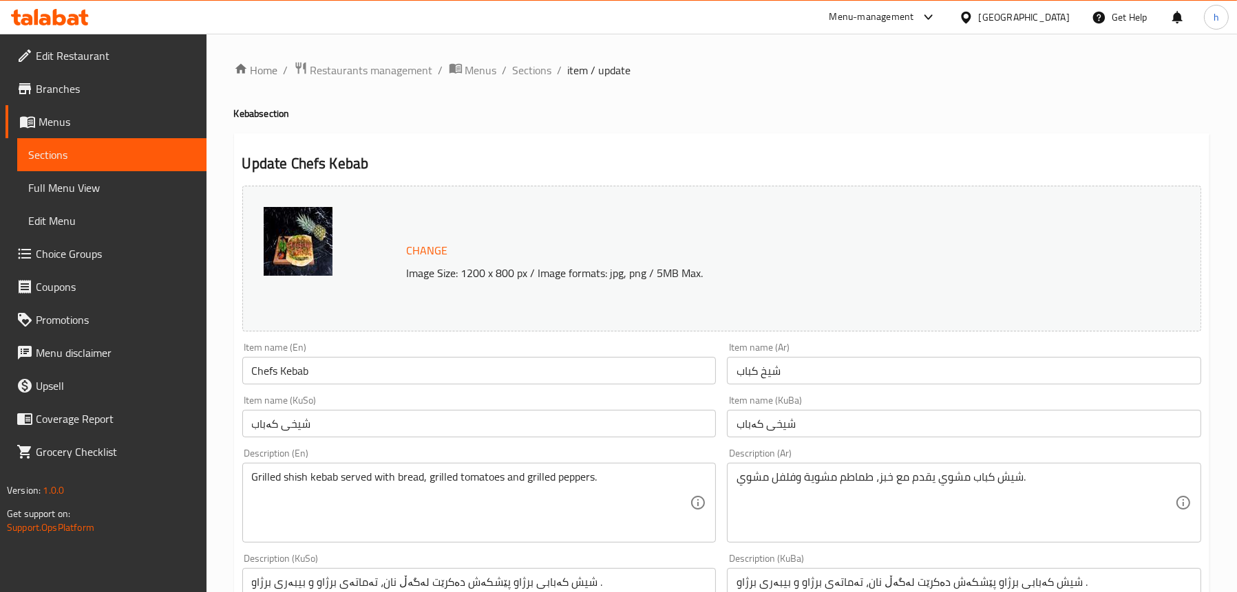
click at [56, 19] on icon at bounding box center [59, 17] width 13 height 17
